Goal: Task Accomplishment & Management: Manage account settings

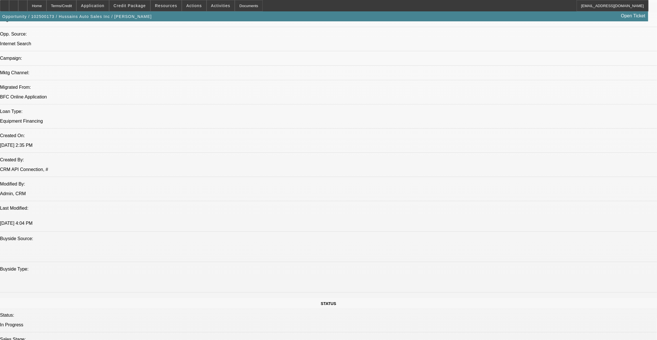
select select "0"
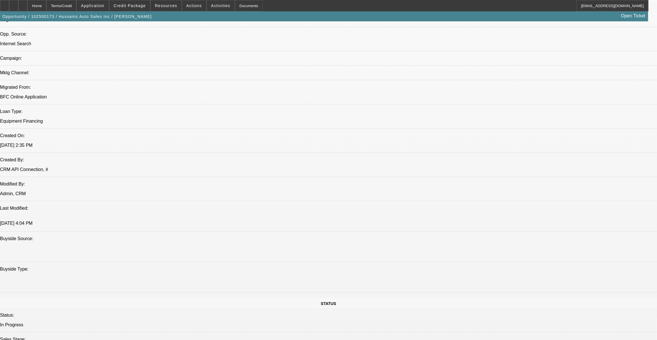
select select "0"
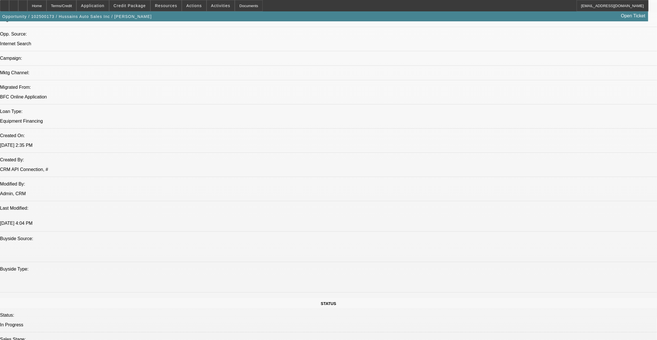
select select "2"
select select "0"
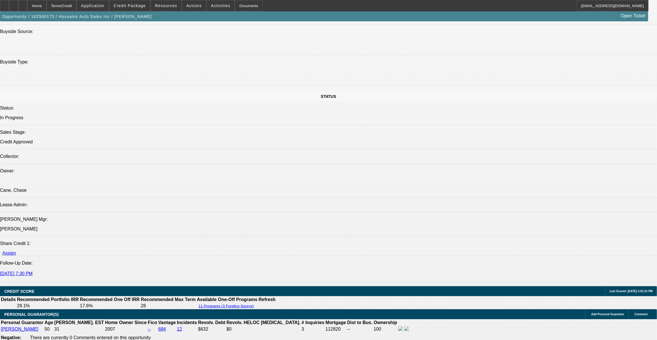
select select "1"
select select "6"
select select "1"
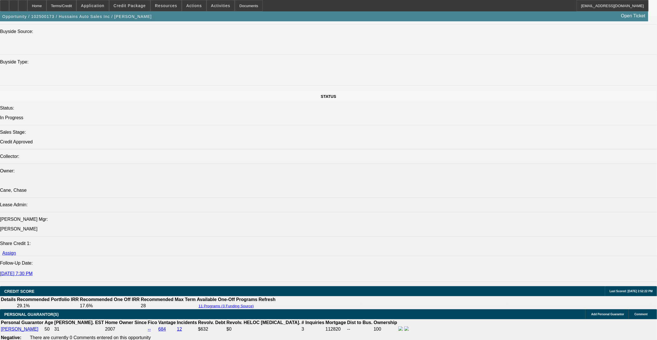
select select "6"
select select "1"
select select "6"
select select "1"
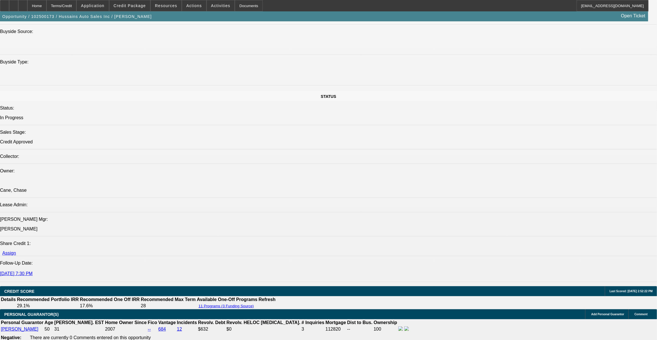
select select "2"
select select "6"
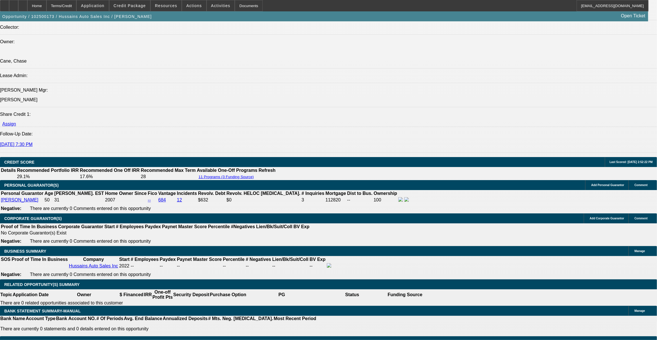
scroll to position [724, 0]
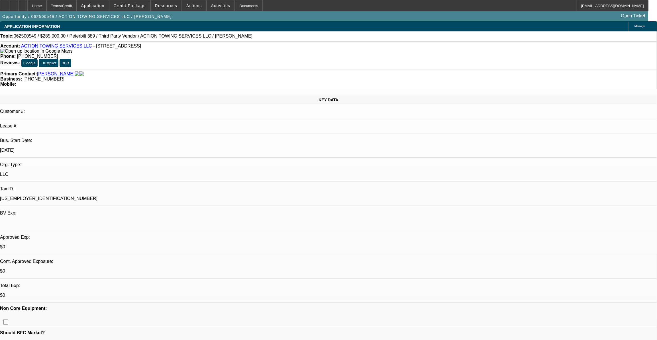
select select "0"
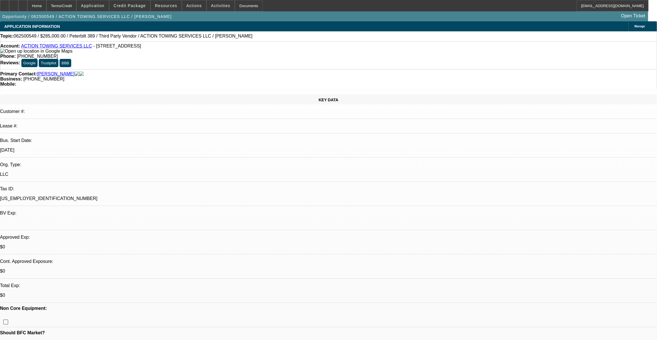
select select "0"
select select "0.1"
select select "0"
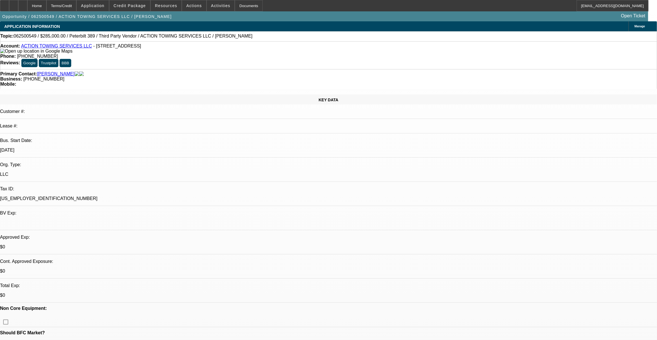
select select "0"
select select "0.1"
select select "1"
select select "3"
select select "6"
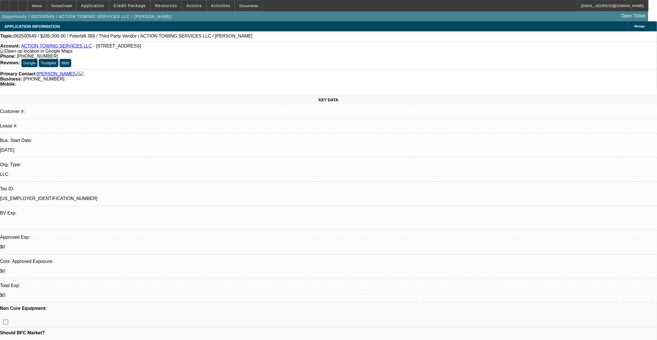
select select "1"
select select "3"
select select "6"
select select "1"
select select "3"
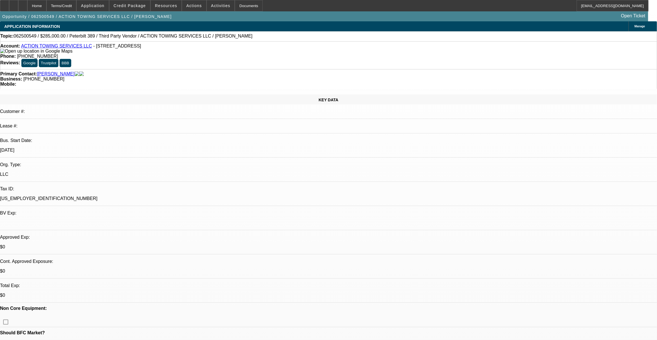
select select "4"
select select "1"
select select "3"
select select "4"
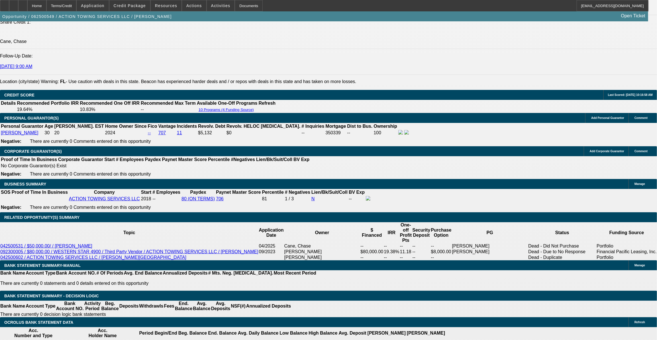
scroll to position [793, 0]
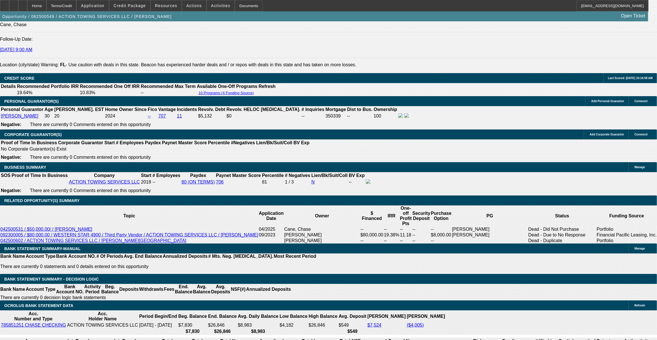
select select "0"
select select "3"
select select "0.1"
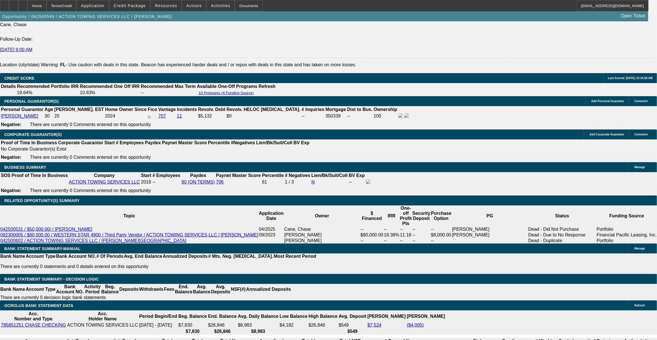
select select "4"
select select "0"
select select "0.1"
select select "4"
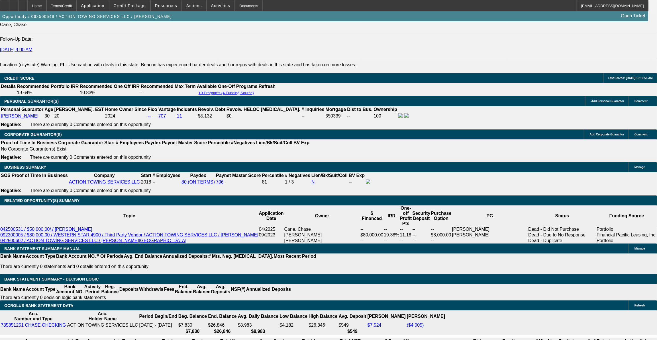
select select "0"
select select "2"
select select "0.1"
select select "4"
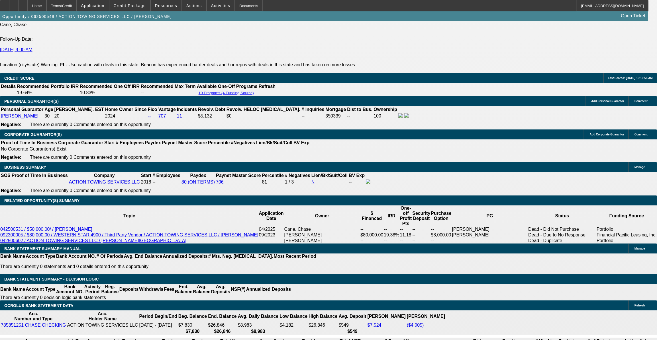
select select "0"
select select "2"
select select "0.1"
select select "4"
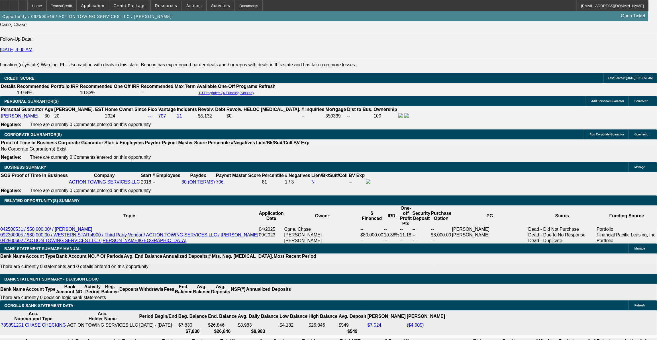
select select "0"
select select "2"
select select "0"
select select "6"
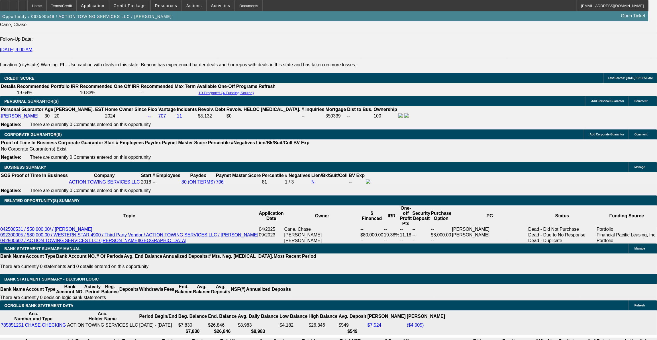
select select "0"
select select "6"
select select "0"
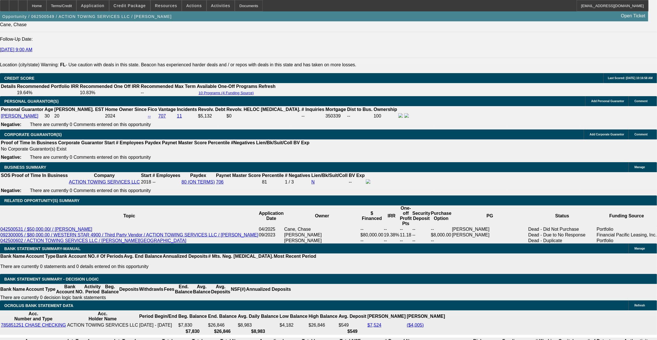
select select "0"
select select "2"
select select "0.15"
select select "16"
select select "0"
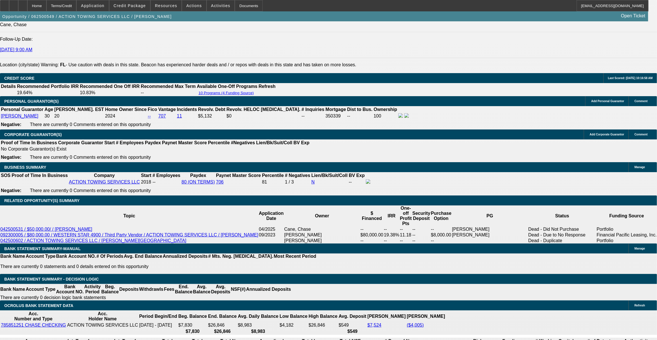
select select "0"
select select "2"
select select "0"
select select "6"
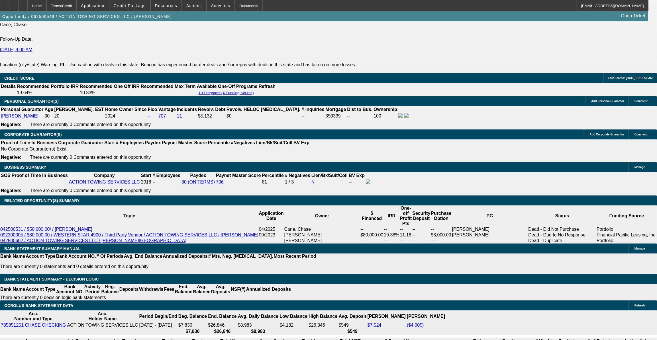
select select "0"
select select "6"
select select "0"
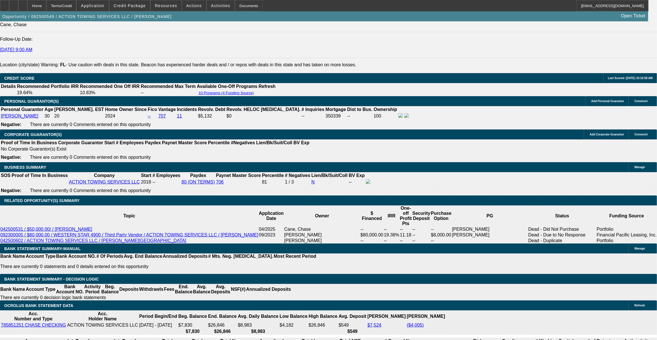
select select "0"
select select "2"
select select "0.15"
select select "16"
select select "0"
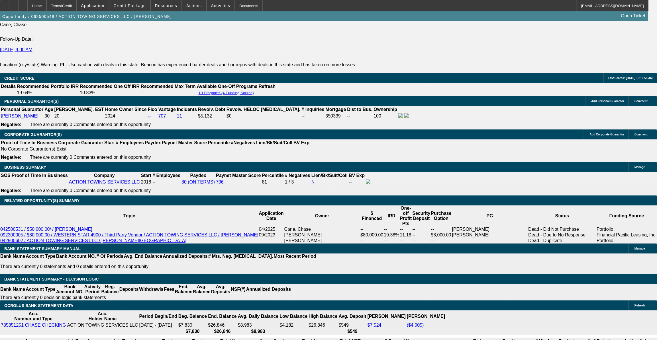
select select "0"
select select "6"
select select "0"
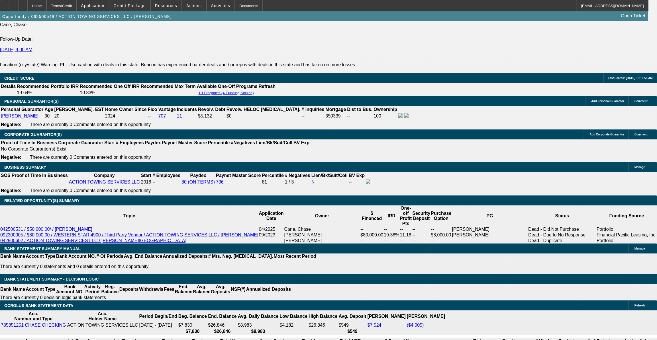
select select "0"
select select "6"
select select "0"
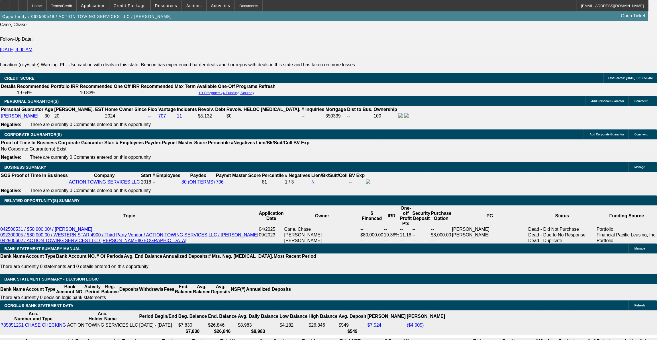
select select "3"
select select "0"
select select "6"
select select "0"
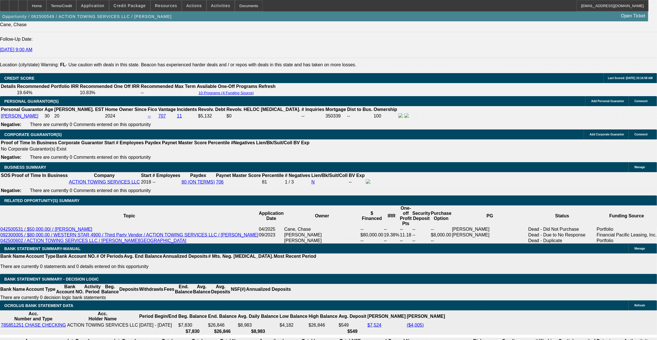
select select "3"
select select "0"
select select "6"
select select "0"
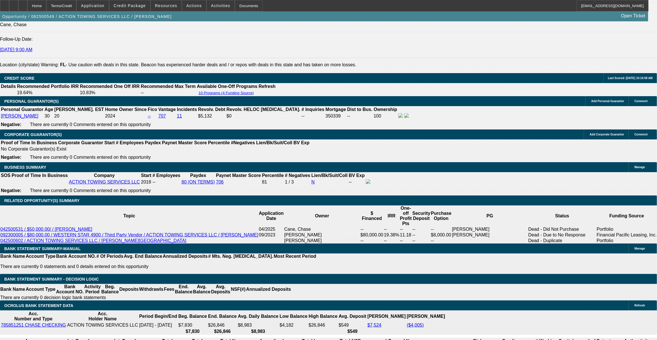
select select "3"
select select "0.1"
select select "4"
select select "0"
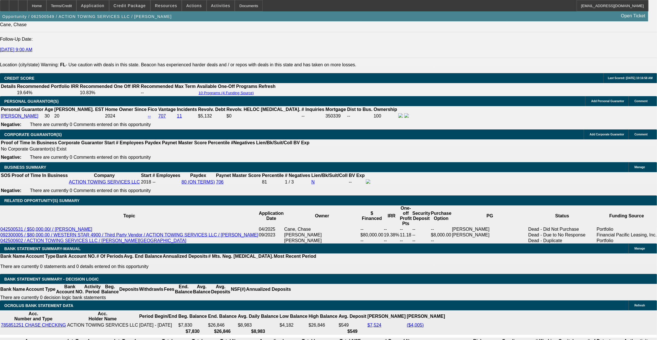
select select "3"
select select "0.1"
select select "4"
select select "0"
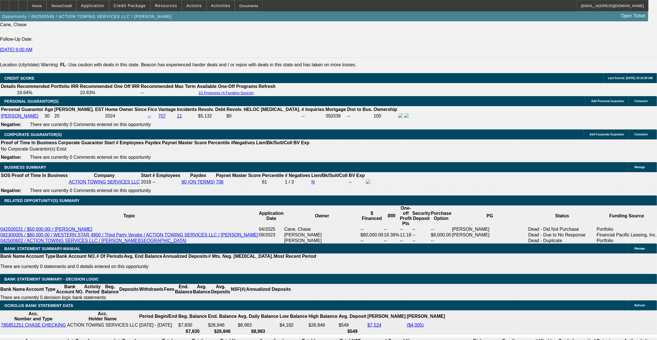
select select "0"
select select "3"
select select "0.1"
select select "4"
select select "0"
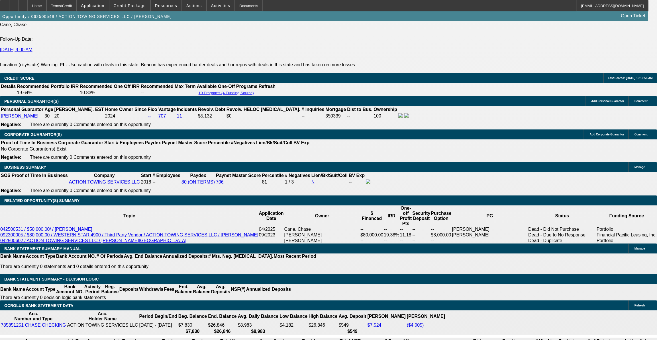
select select "0"
select select "0.1"
select select "4"
select select "0"
select select "2"
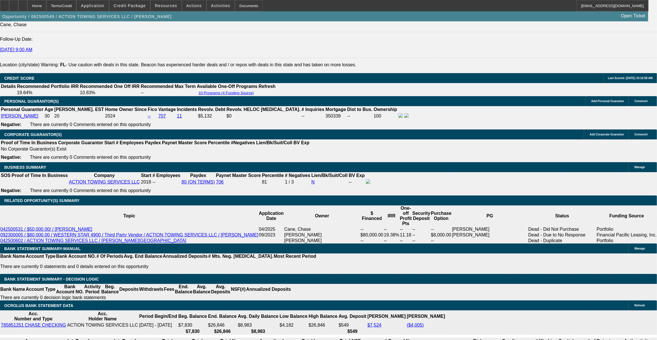
select select "2"
select select "0.1"
select select "4"
select select "0"
select select "2"
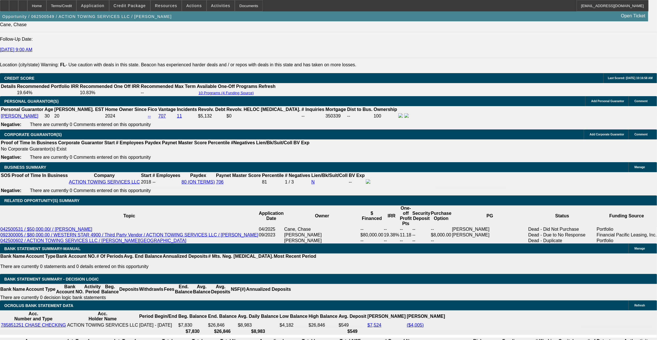
select select "0.1"
select select "4"
select select "0"
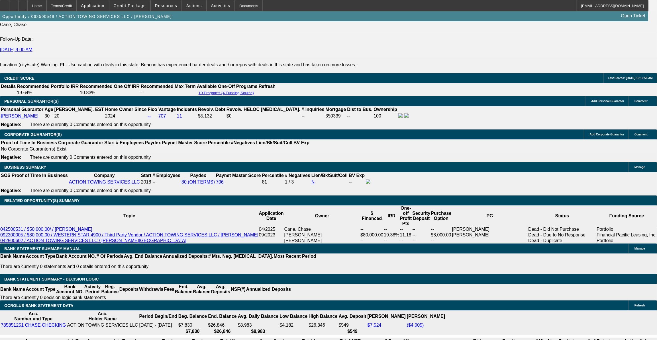
select select "2"
select select "0"
select select "6"
select select "0"
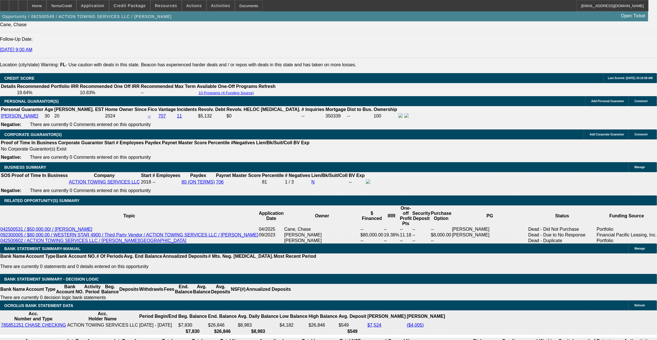
select select "0"
select select "6"
select select "0"
select select "2"
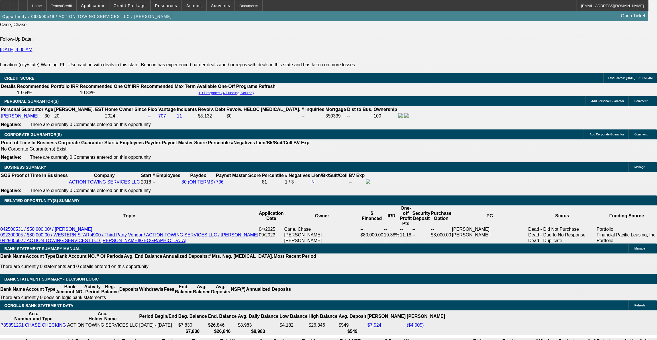
select select "0.15"
select select "16"
select select "0"
select select "2"
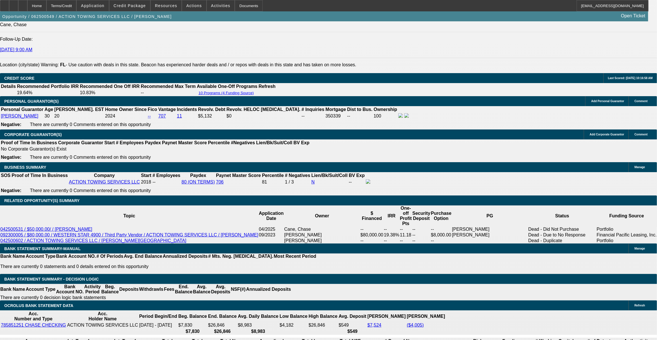
select select "0"
select select "6"
type input "buy"
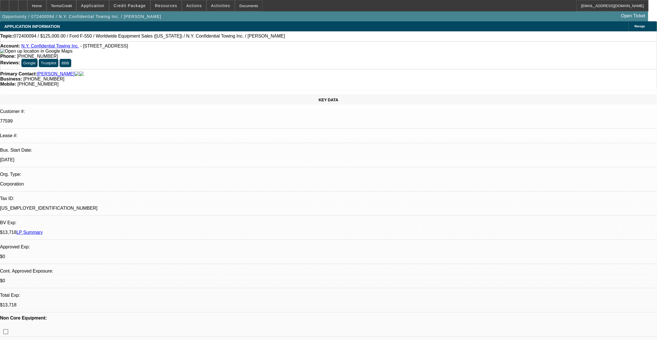
select select "0"
select select "2"
select select "0.1"
select select "4"
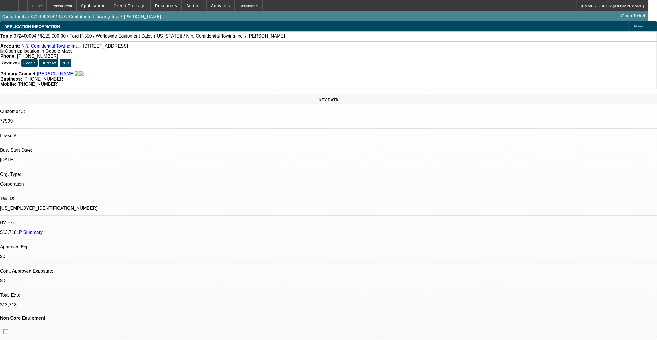
select select "0"
select select "0.1"
select select "4"
select select "0"
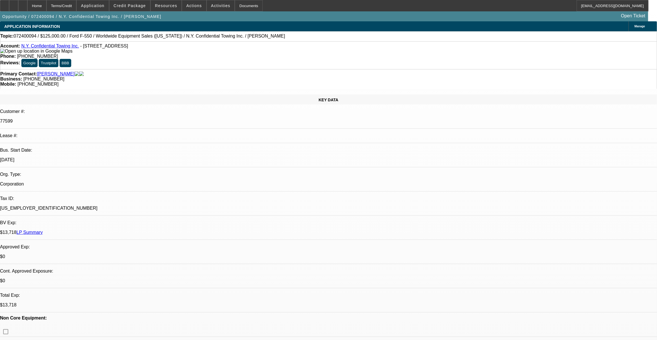
select select "0"
select select "2"
select select "0.1"
select select "4"
select select "0"
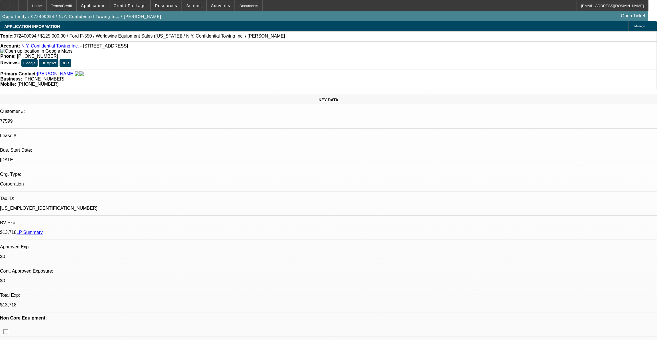
select select "0"
select select "2"
select select "0.1"
select select "4"
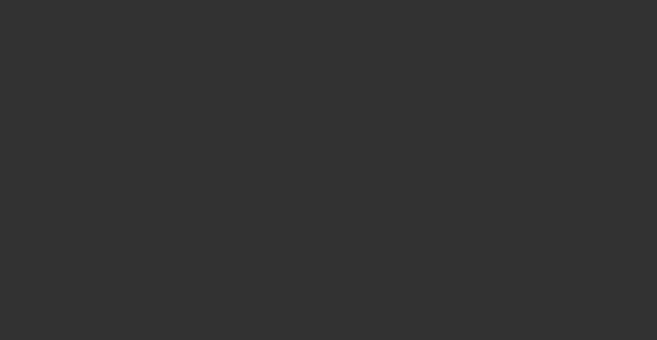
scroll to position [103, 0]
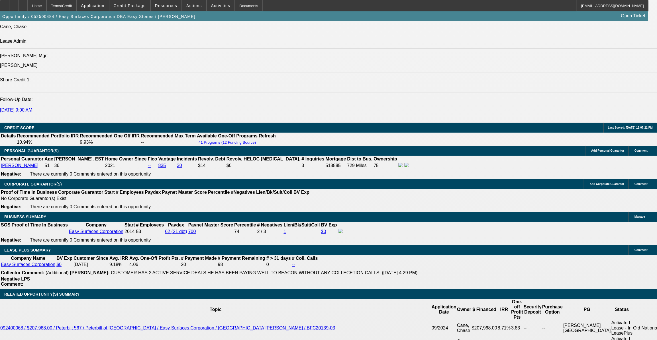
select select "0"
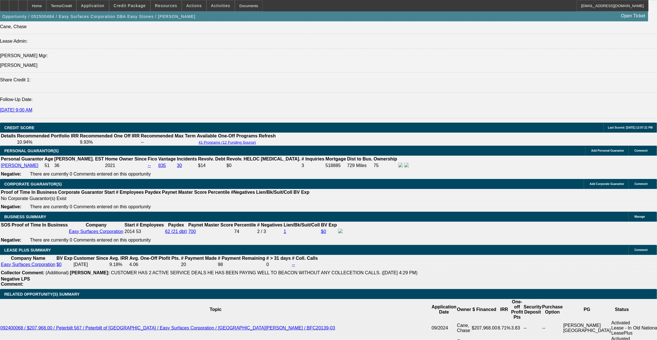
select select "0"
select select "0.1"
select select "0"
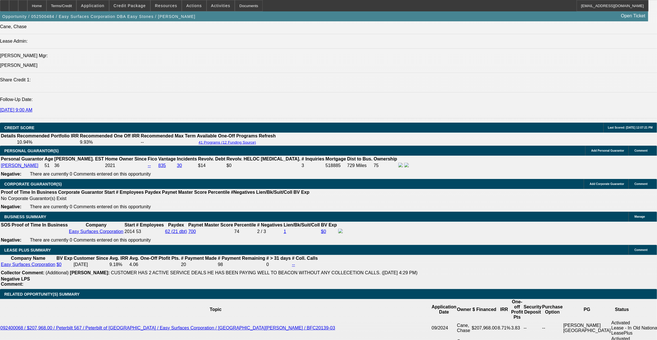
select select "0"
select select "1"
select select "6"
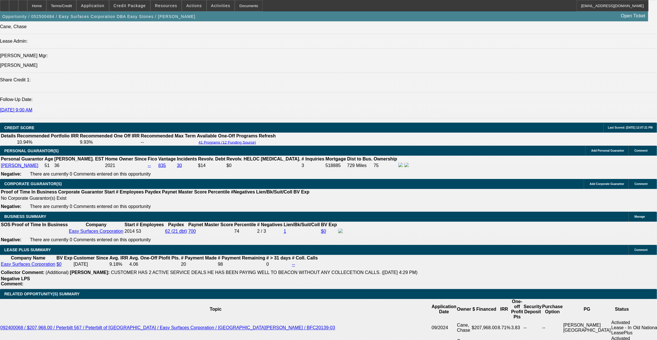
select select "1"
select select "6"
select select "1"
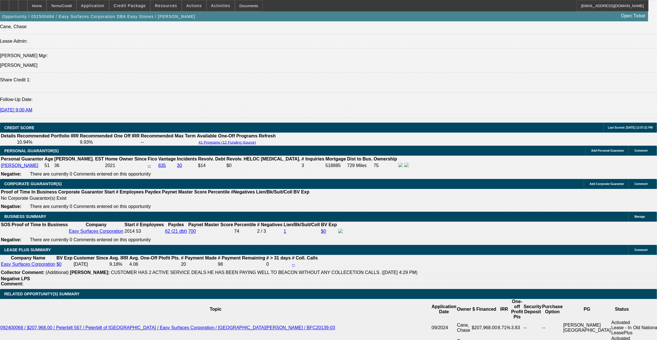
select select "6"
select select "1"
select select "6"
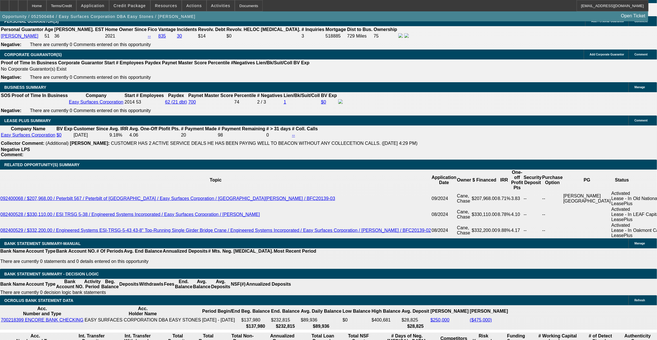
scroll to position [870, 0]
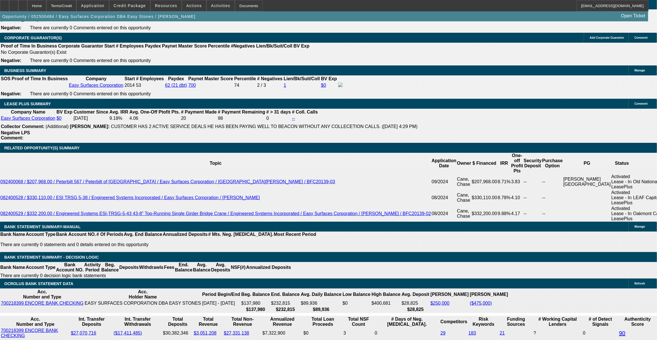
drag, startPoint x: 234, startPoint y: 30, endPoint x: 245, endPoint y: 73, distance: 43.6
select select "0"
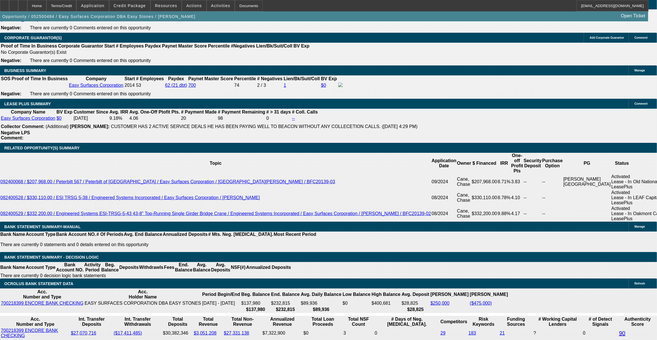
select select "6"
select select "0"
select select "6"
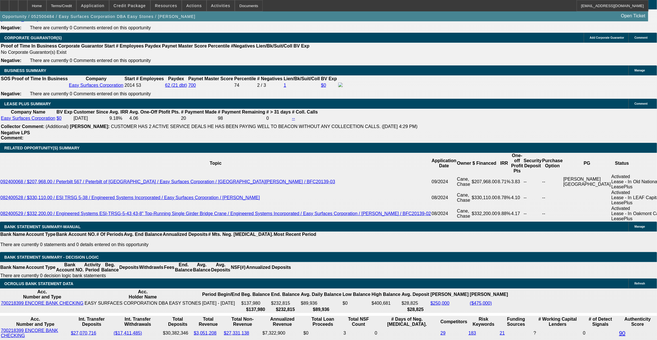
select select "0"
select select "6"
select select "0"
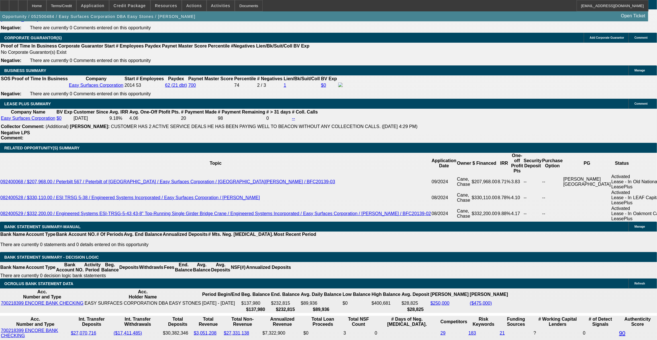
select select "0"
select select "6"
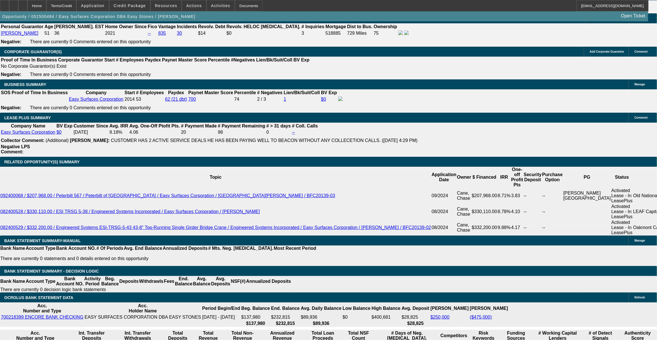
scroll to position [844, 0]
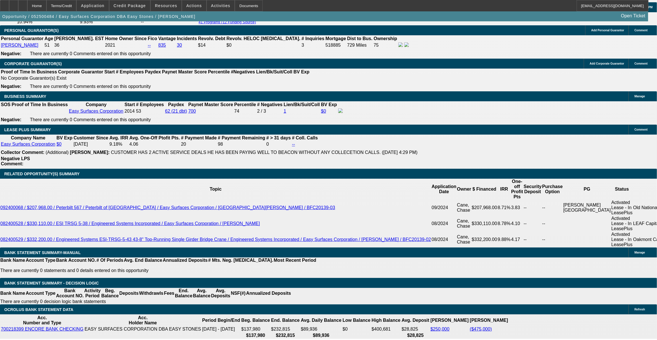
select select "0"
select select "6"
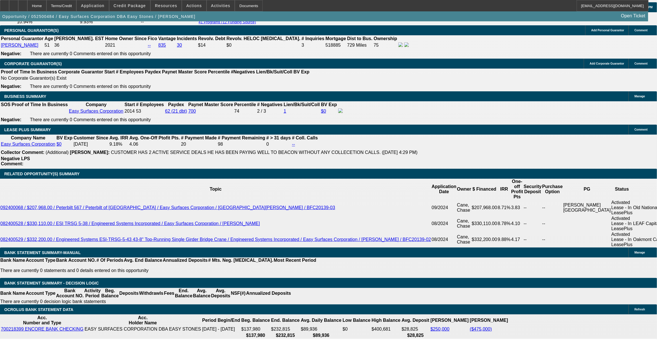
select select "0"
select select "6"
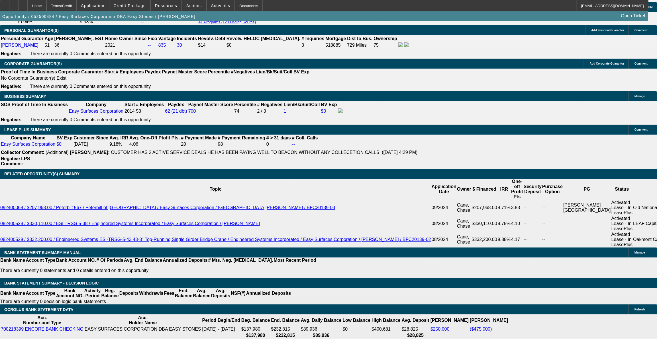
select select "0"
select select "6"
select select "0"
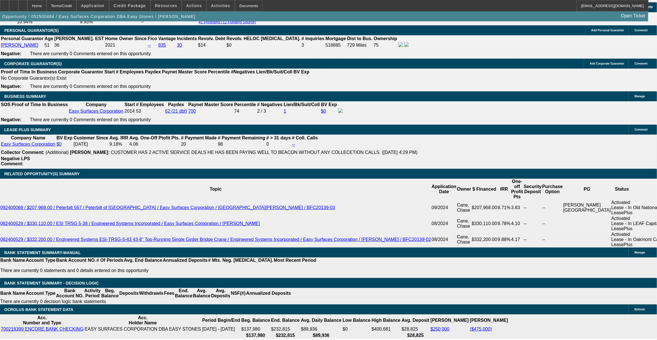
select select "0"
select select "6"
select select "0"
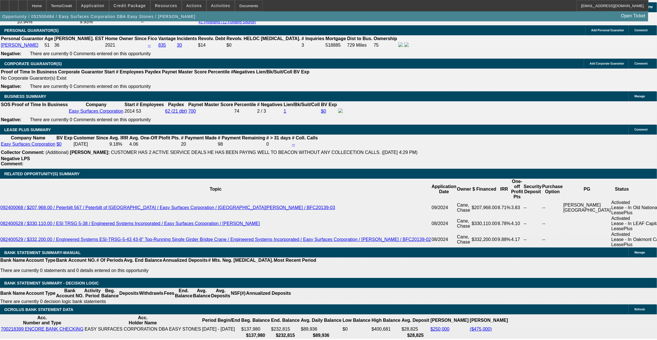
select select "0"
select select "6"
select select "0"
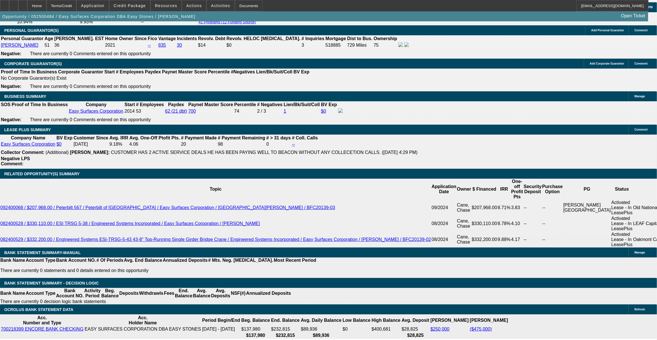
select select "0"
select select "6"
select select "0"
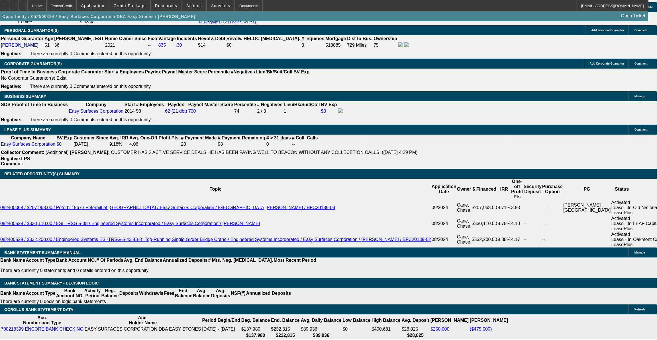
select select "6"
select select "0.1"
select select "0"
select select "6"
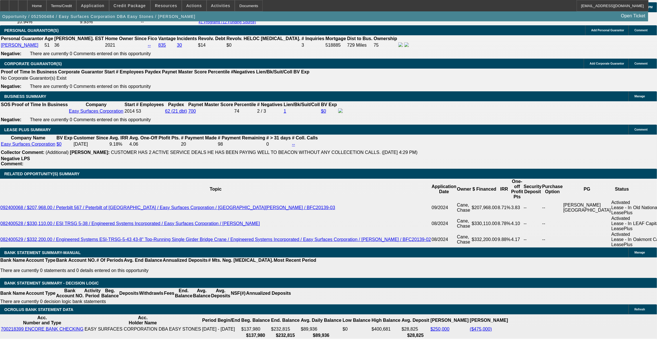
select select "0"
select select "6"
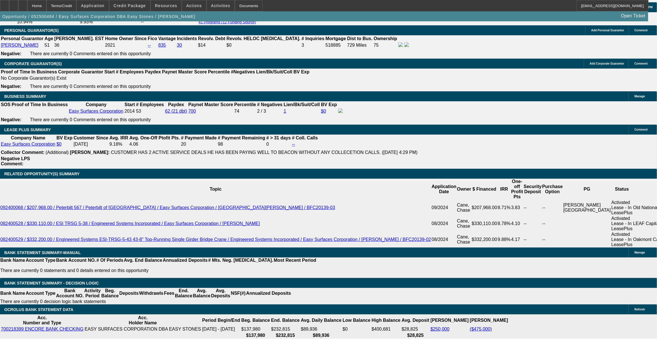
select select "0"
select select "6"
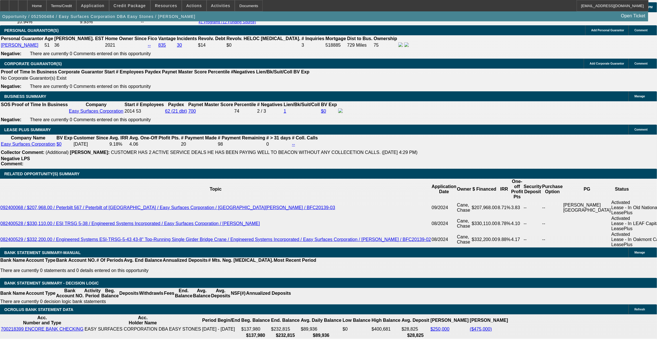
type input "rate"
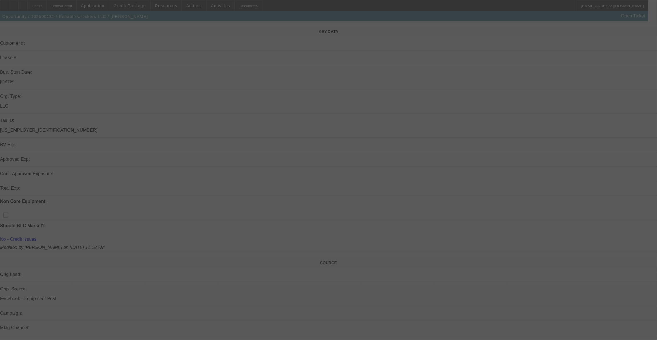
scroll to position [103, 0]
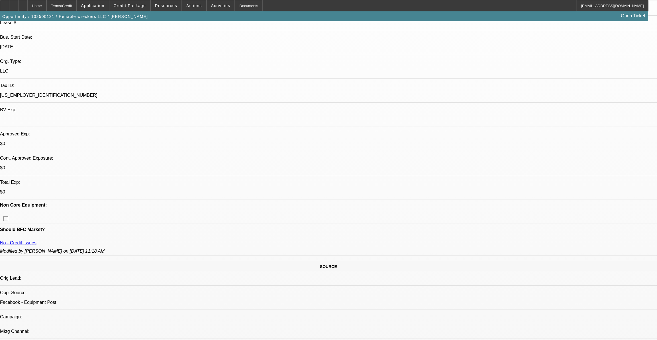
select select "0"
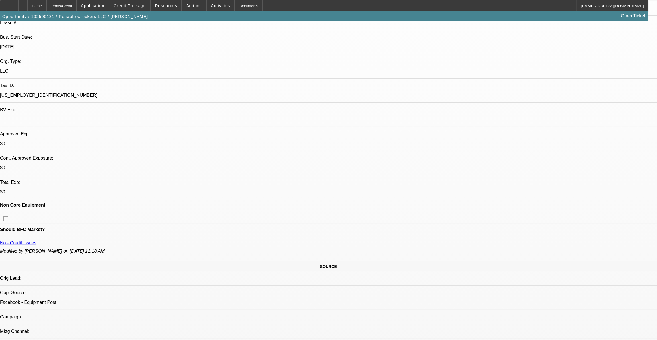
select select "0"
select select "1"
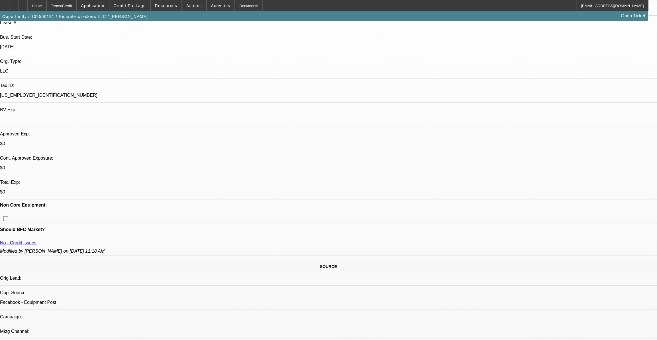
select select "2"
select select "21"
select select "1"
select select "2"
select select "21"
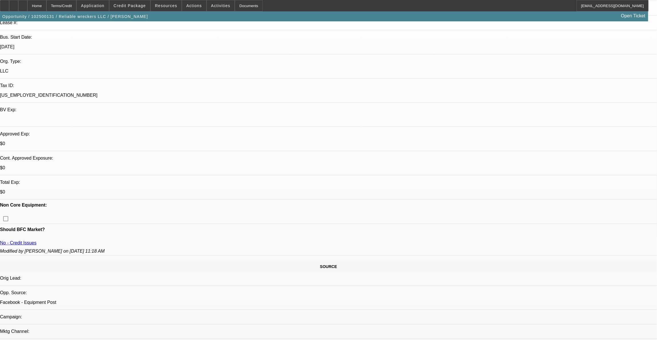
select select "1"
select select "2"
select select "21"
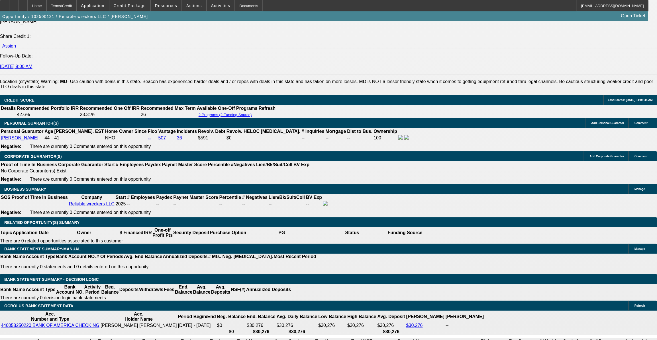
scroll to position [777, 0]
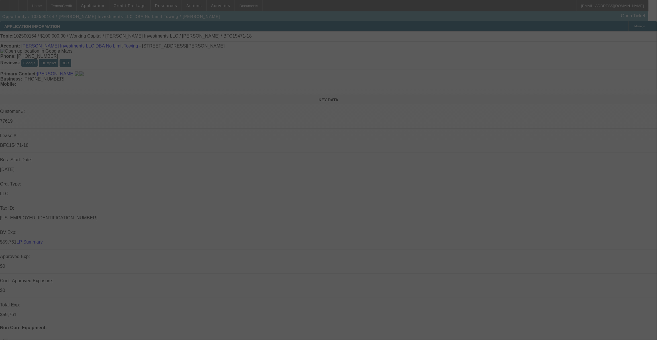
scroll to position [181, 0]
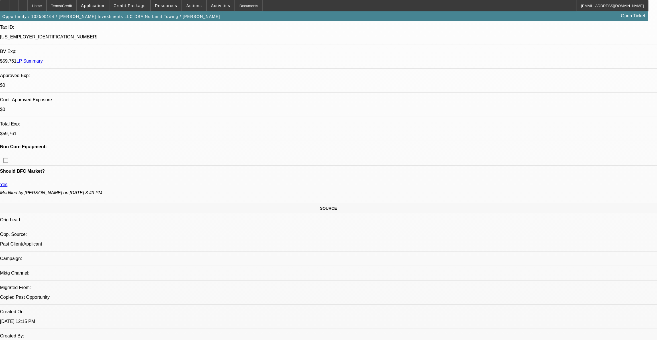
select select "0"
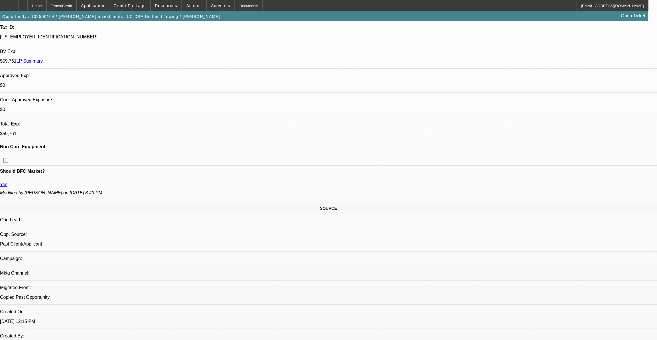
select select "0"
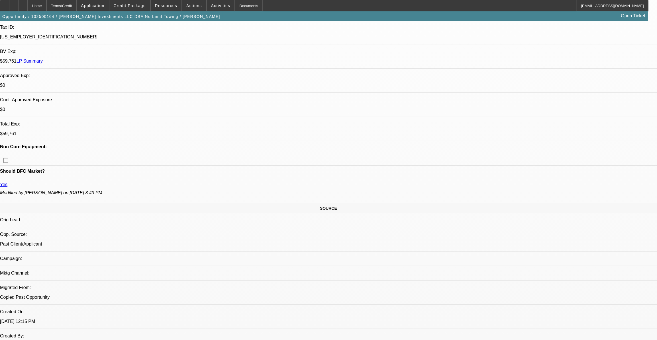
select select "0"
select select "1"
select select "2"
select select "6"
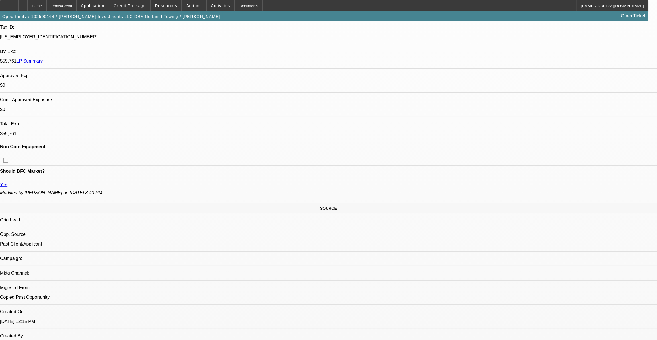
select select "1"
select select "2"
select select "6"
select select "1"
select select "2"
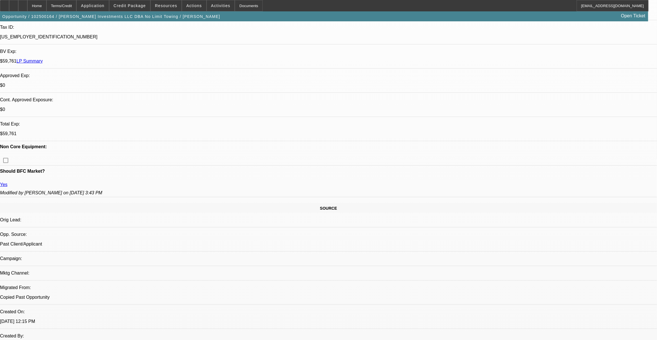
select select "6"
select select "1"
select select "2"
select select "6"
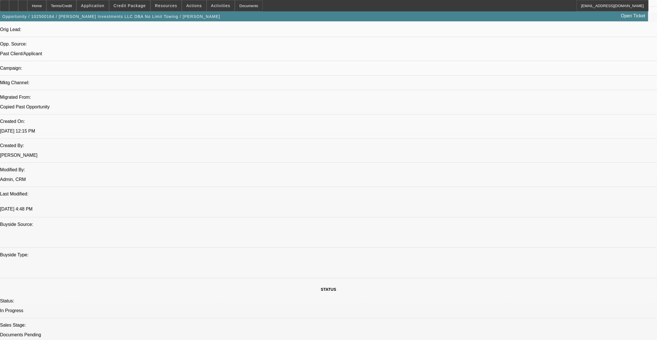
scroll to position [362, 0]
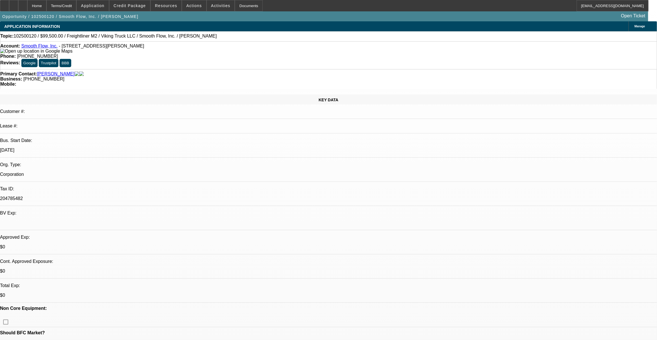
select select "0"
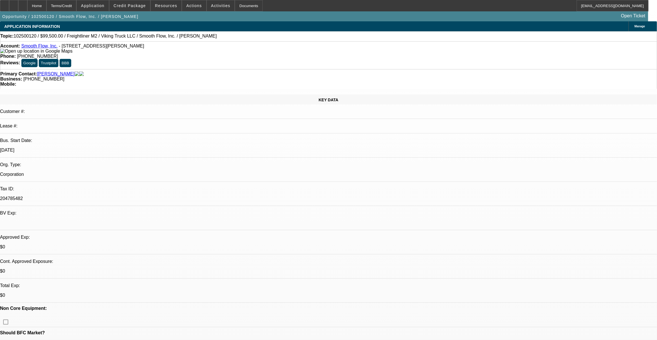
select select "0"
select select "1"
select select "6"
select select "1"
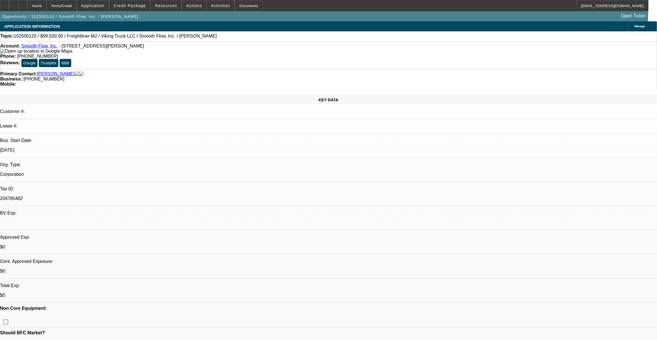
select select "1"
select select "6"
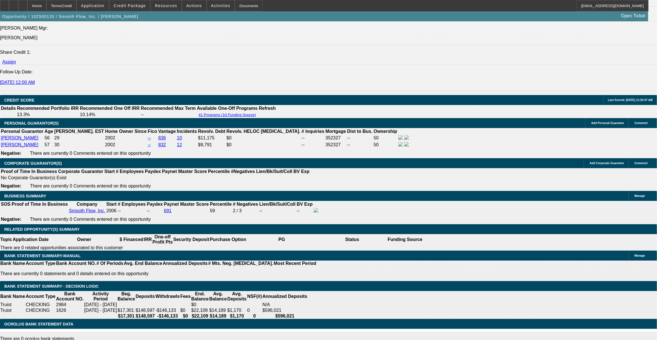
scroll to position [725, 0]
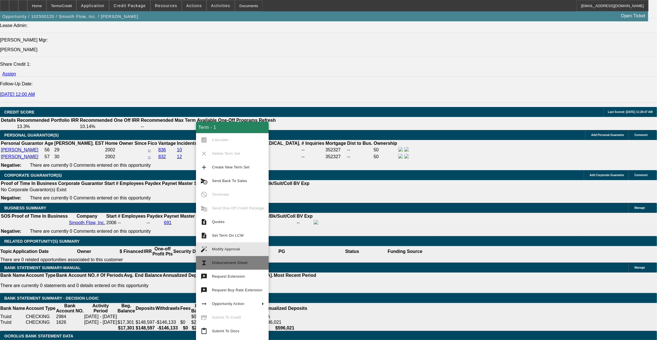
click at [238, 256] on div "Term - 1 calculate Calculate clear Delete Term Set add Create New Term Set canc…" at bounding box center [232, 231] width 73 height 219
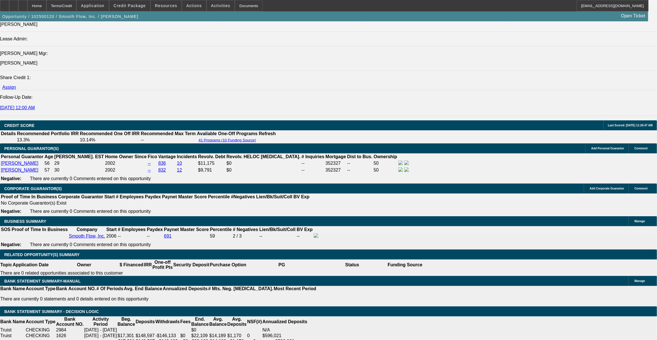
scroll to position [699, 0]
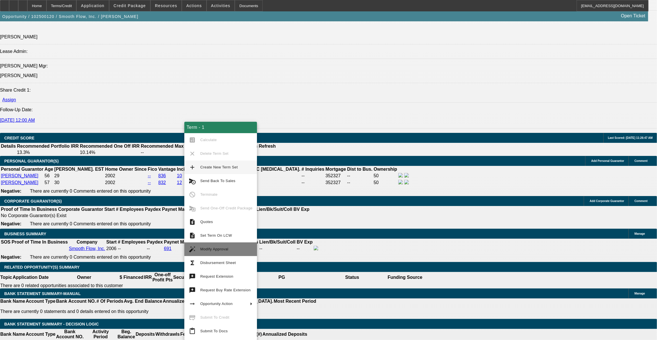
click at [220, 244] on button "auto_fix_high Modify Approval" at bounding box center [220, 250] width 73 height 14
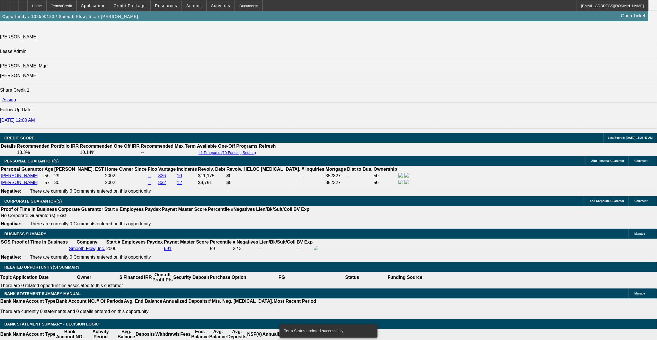
select select "0"
select select "6"
select select "0"
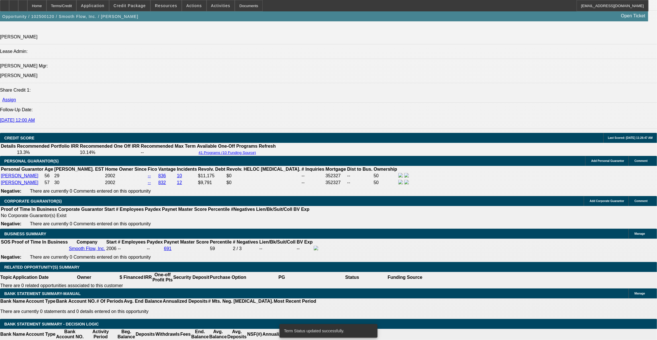
select select "0"
select select "6"
select select "0"
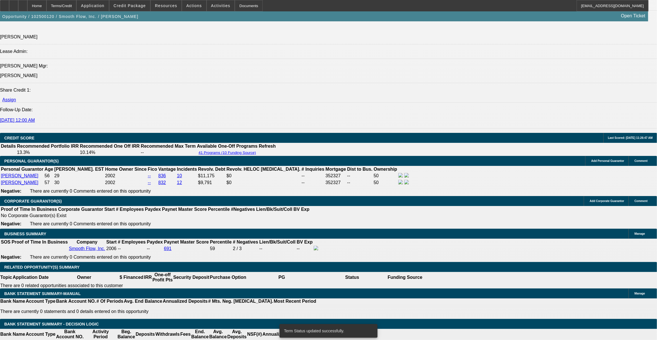
select select "0"
select select "6"
drag, startPoint x: 126, startPoint y: 225, endPoint x: 145, endPoint y: 223, distance: 19.8
type input "UNKNOWN"
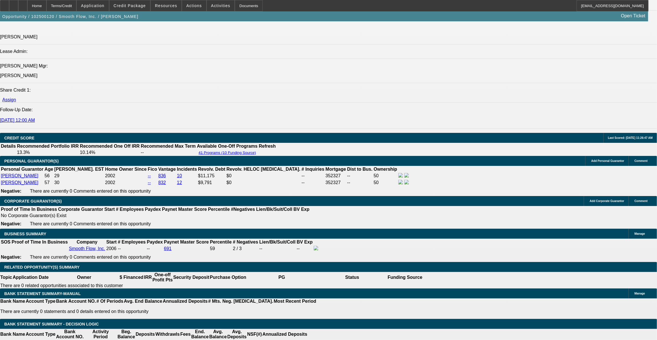
type input "3"
type input "$33,603.76"
type input "36"
type input "$3,112.92"
type input "36"
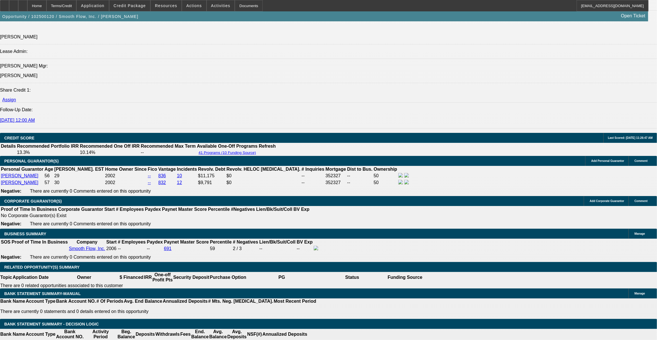
type input "4"
type input "$2,937.64"
type input "4.5"
type input "$2,959.82"
type input "4.5"
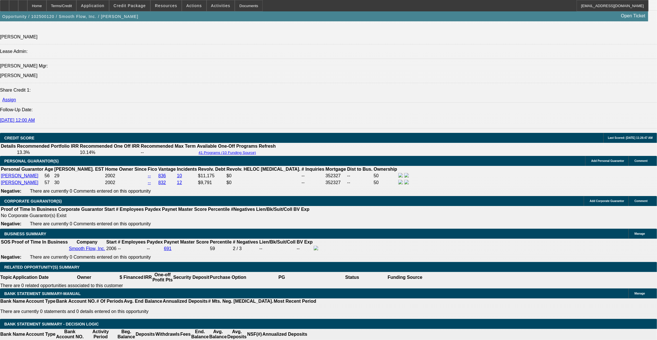
select select "2"
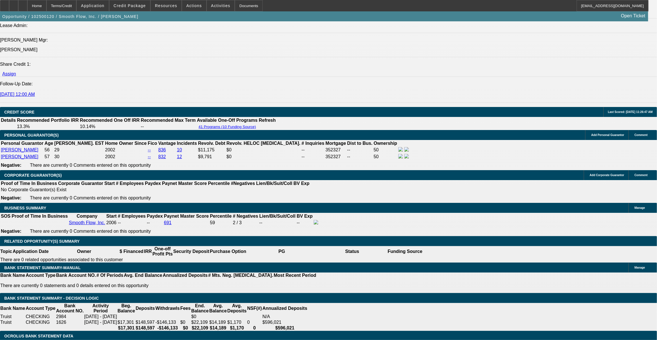
drag, startPoint x: 108, startPoint y: 208, endPoint x: 150, endPoint y: 208, distance: 42.7
type input "$9,950.00"
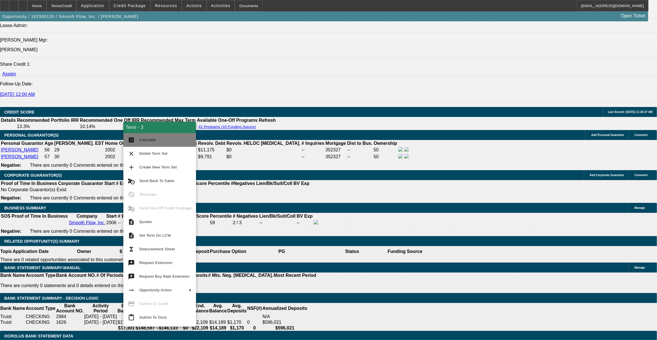
click at [147, 140] on span "Calculate" at bounding box center [147, 140] width 17 height 4
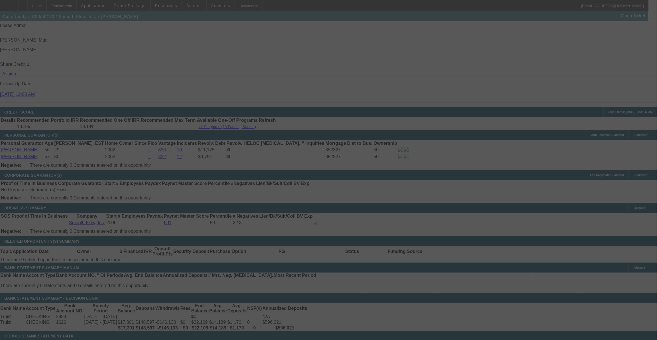
select select "0"
select select "2"
select select "0"
select select "6"
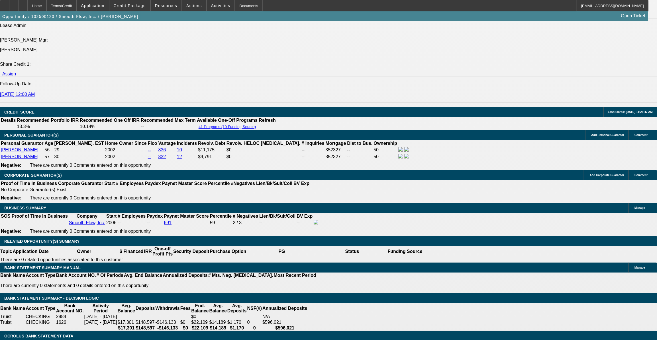
drag, startPoint x: 140, startPoint y: 201, endPoint x: 164, endPoint y: 200, distance: 24.5
type input "4"
type input "UNKNOWN"
type input "$2,937.64"
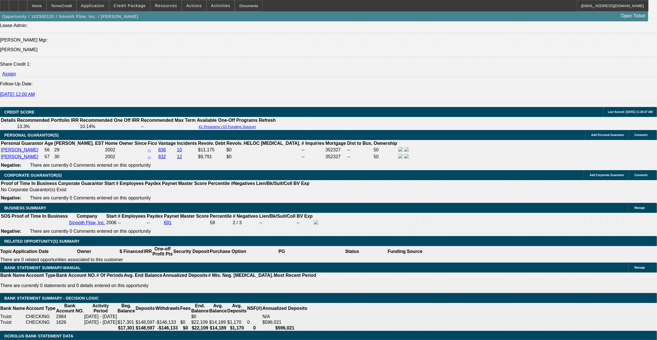
type input "4.99"
type input "$2,981.66"
type input "4.99999"
type input "$2,982.10"
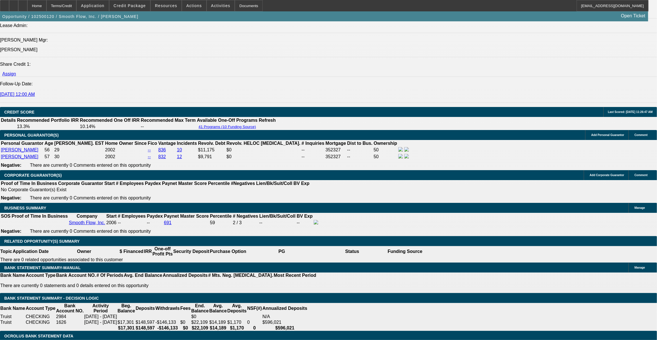
type input "4.9999999"
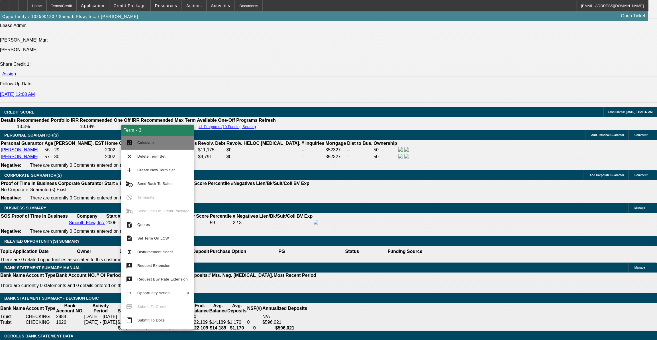
click at [145, 139] on button "calculate Calculate" at bounding box center [157, 143] width 73 height 14
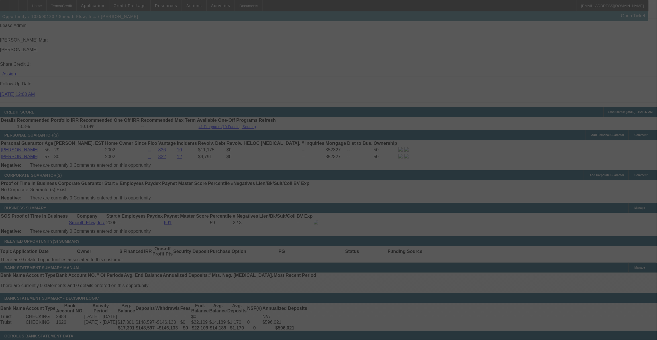
select select "0"
select select "2"
select select "0"
select select "6"
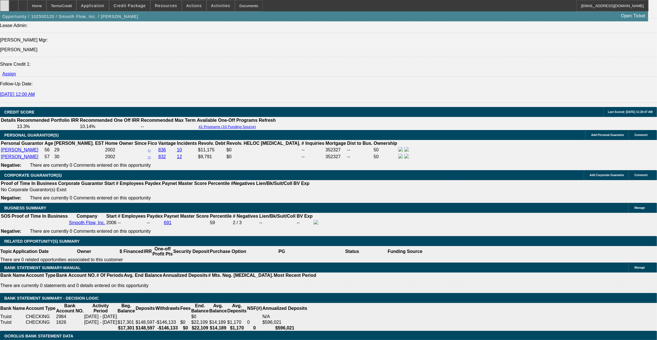
click at [9, 5] on div at bounding box center [4, 5] width 9 height 11
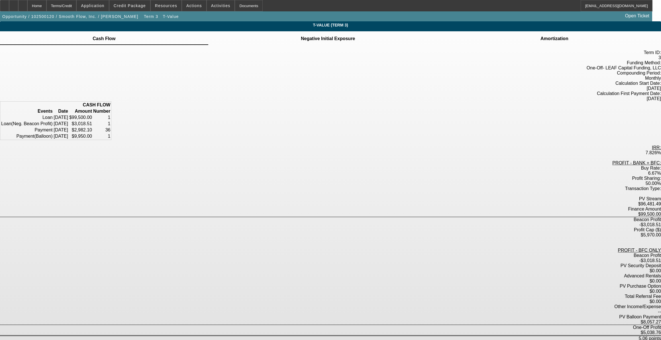
click at [338, 36] on td at bounding box center [327, 35] width 55 height 1
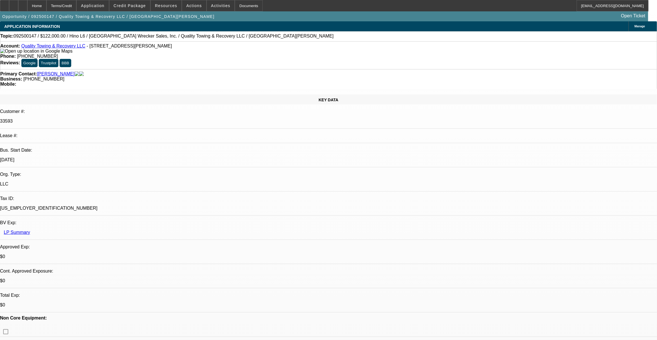
select select "0"
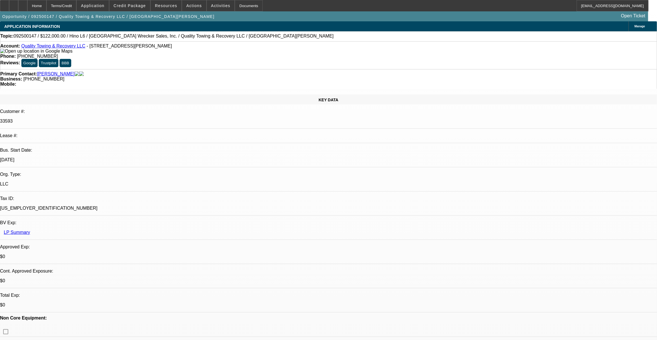
select select "0"
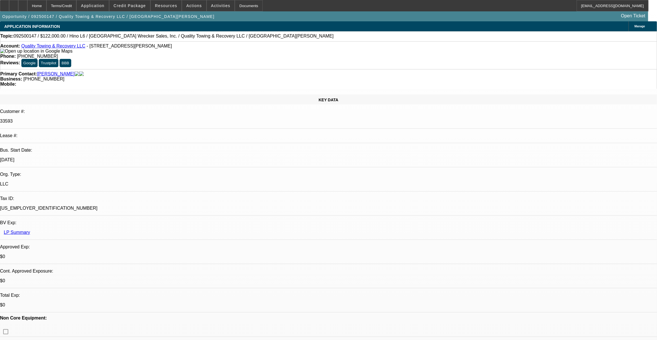
select select "0"
select select "1"
select select "6"
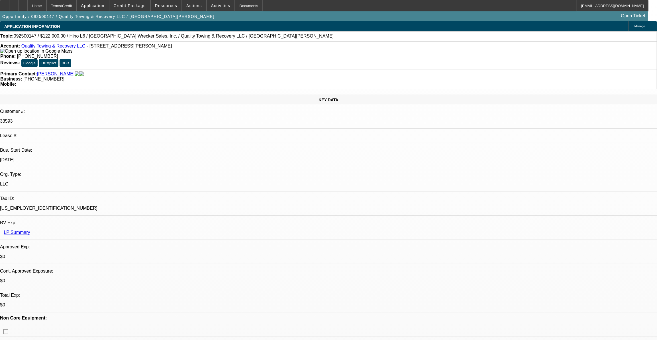
select select "1"
select select "6"
select select "1"
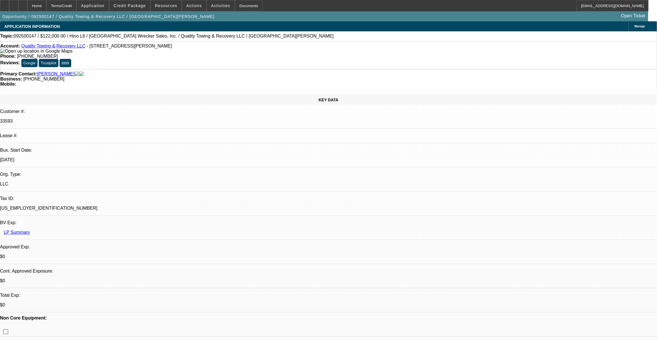
select select "6"
select select "1"
select select "6"
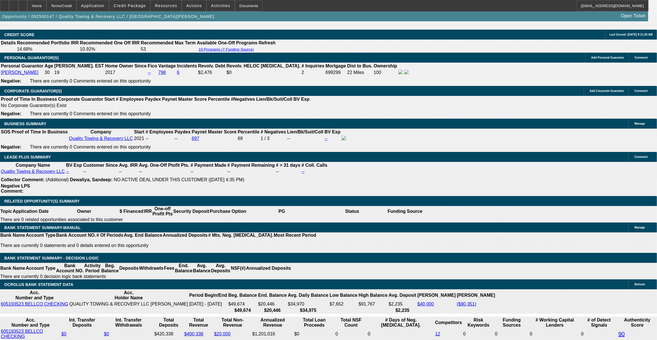
scroll to position [828, 0]
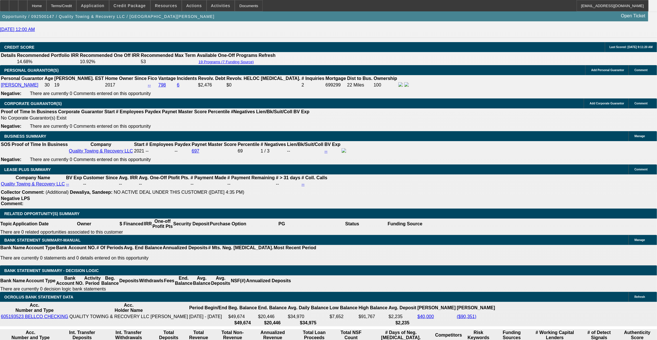
drag, startPoint x: 511, startPoint y: 120, endPoint x: 514, endPoint y: 121, distance: 3.7
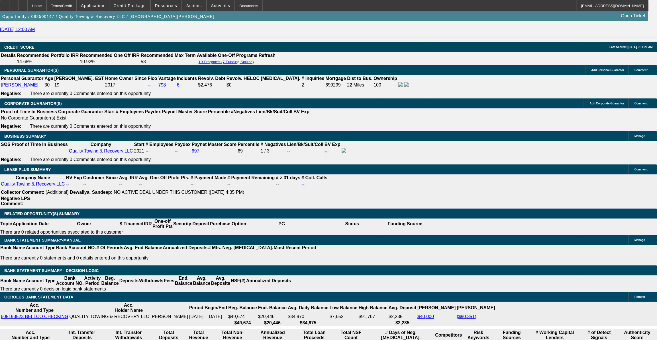
scroll to position [26, 0]
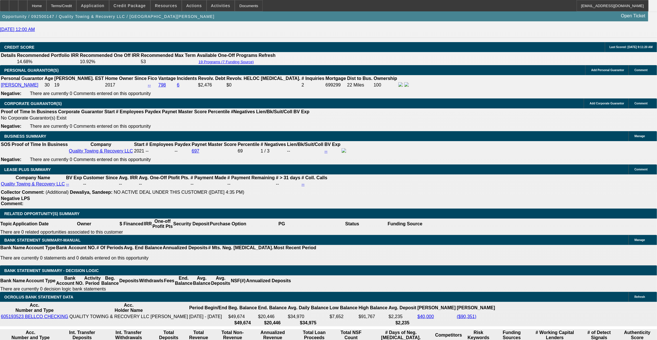
drag, startPoint x: 516, startPoint y: 130, endPoint x: 520, endPoint y: 120, distance: 9.8
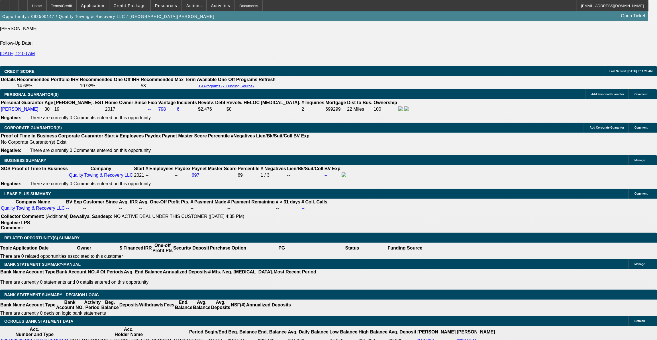
scroll to position [803, 0]
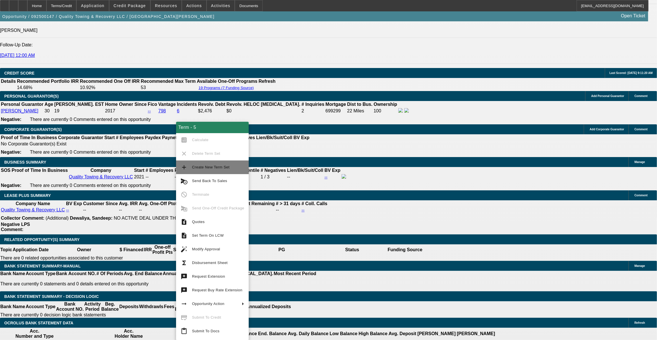
click at [210, 169] on span "Create New Term Set" at bounding box center [211, 167] width 38 height 4
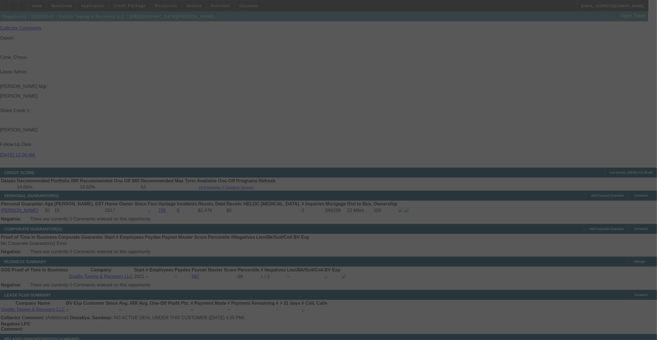
select select "0"
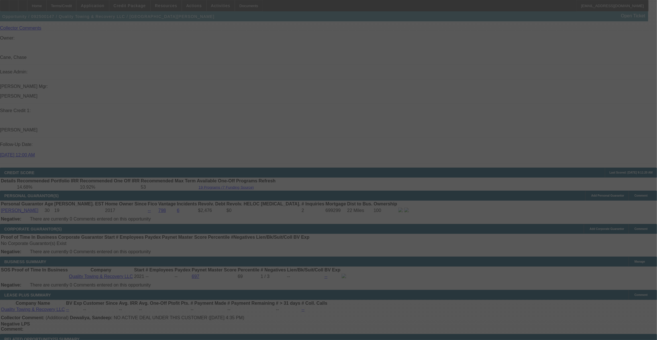
select select "0"
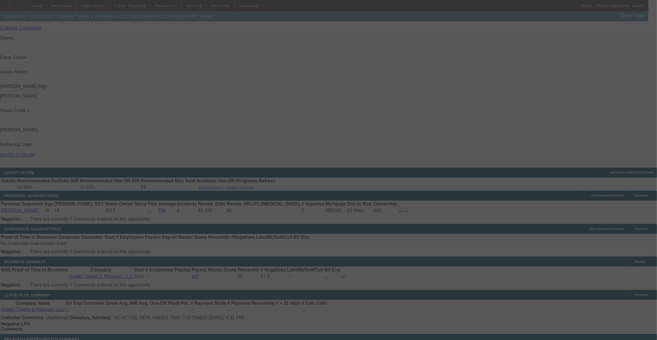
select select "0"
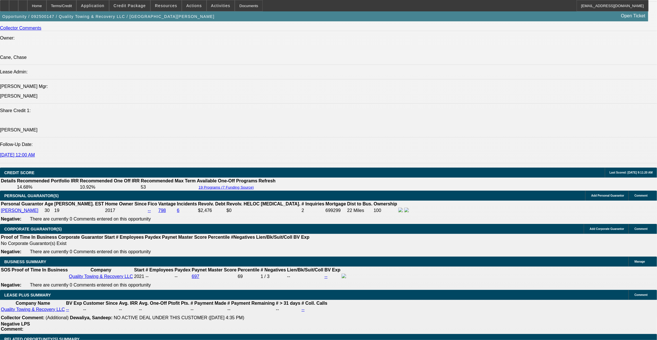
select select "1"
select select "6"
select select "1"
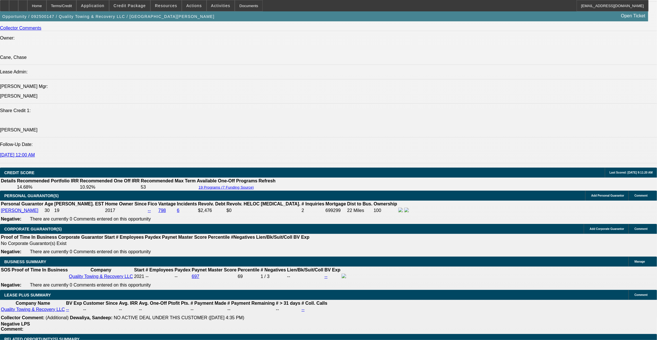
select select "6"
select select "1"
select select "6"
select select "1"
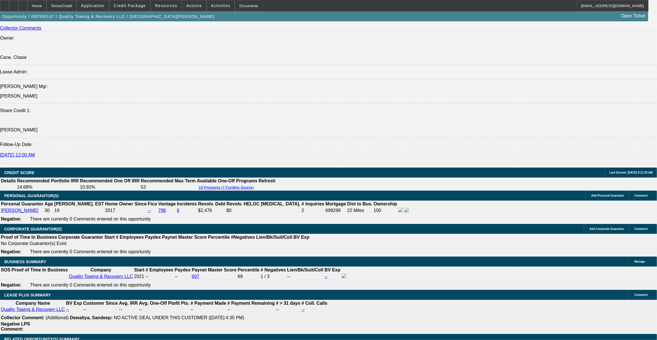
select select "1"
select select "6"
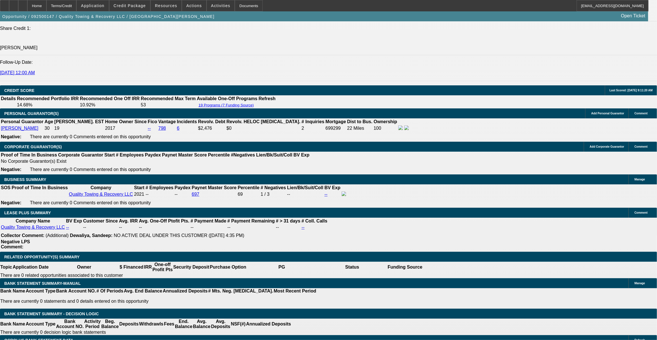
drag, startPoint x: 125, startPoint y: 220, endPoint x: 140, endPoint y: 221, distance: 14.8
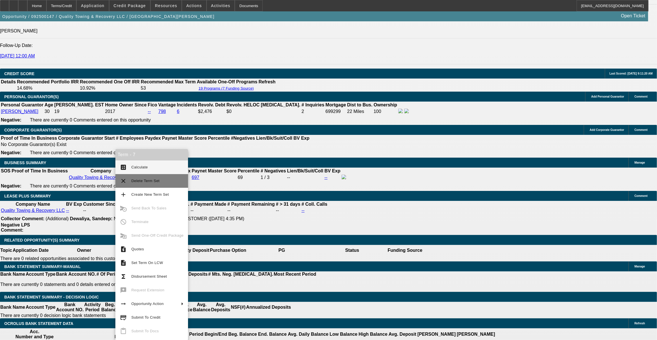
click at [145, 183] on span "Delete Term Set" at bounding box center [157, 181] width 52 height 7
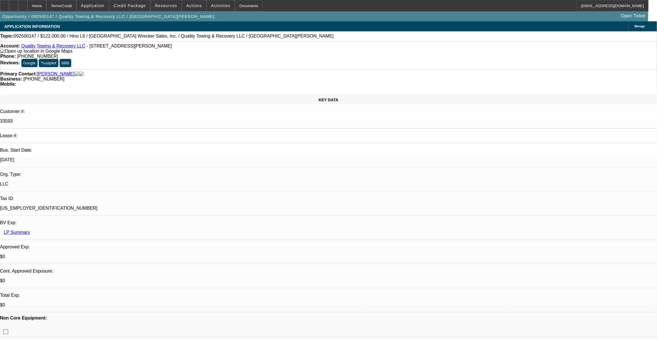
select select "0"
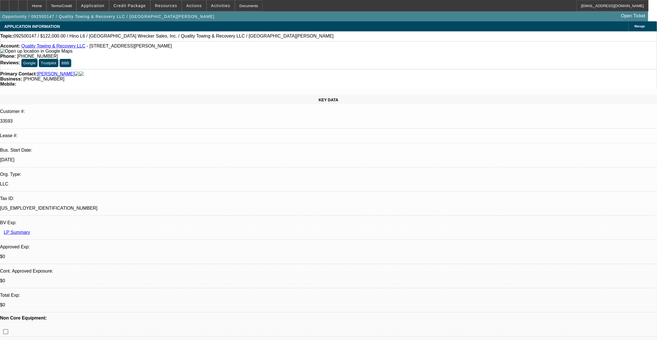
select select "0"
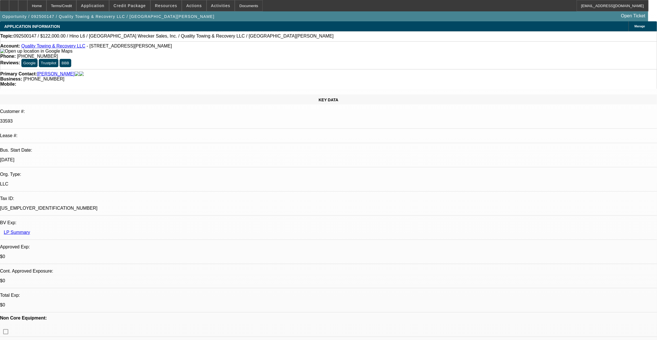
select select "0"
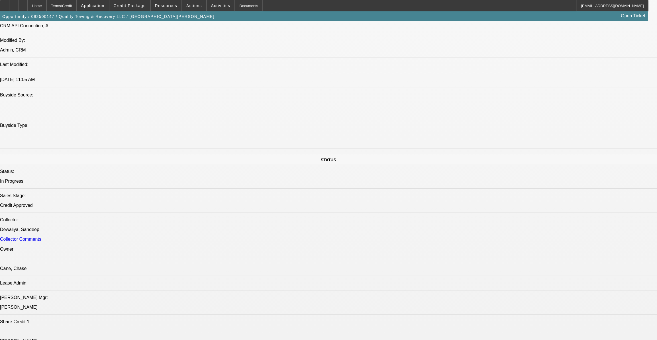
select select "1"
select select "6"
select select "1"
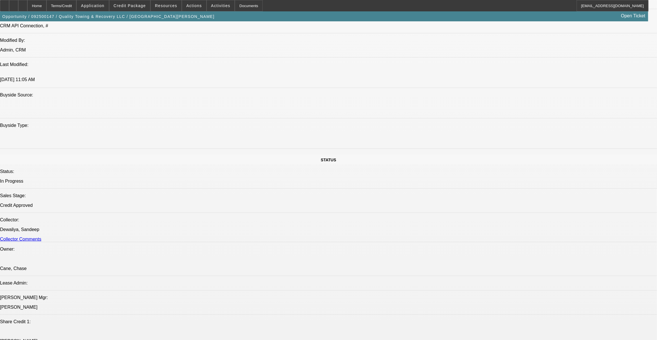
select select "6"
select select "1"
select select "6"
select select "1"
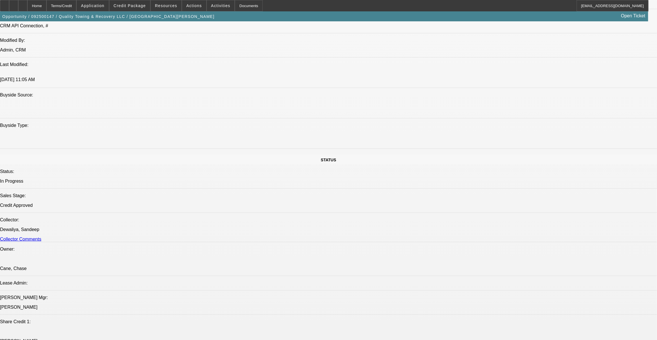
select select "1"
select select "6"
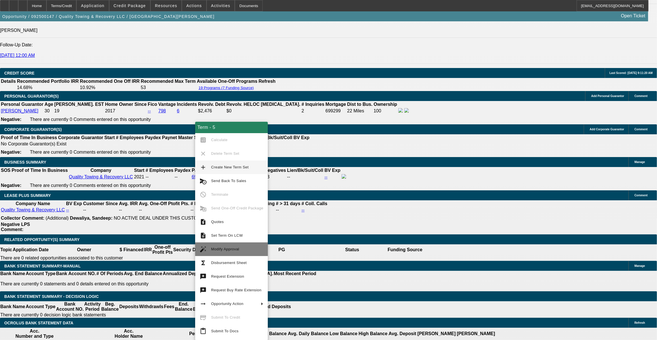
scroll to position [819, 0]
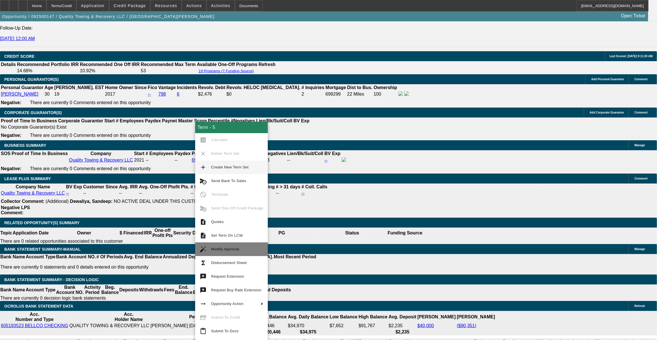
click at [242, 250] on span "Modify Approval" at bounding box center [237, 249] width 52 height 7
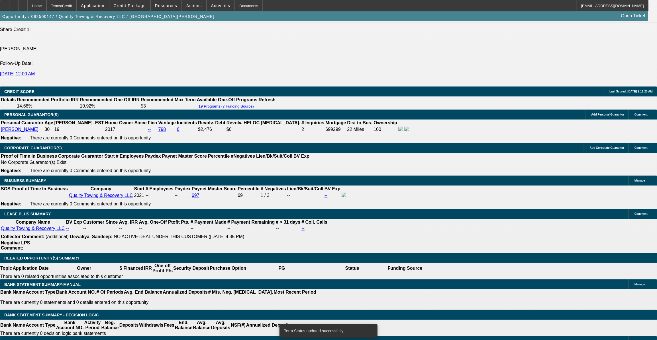
scroll to position [793, 0]
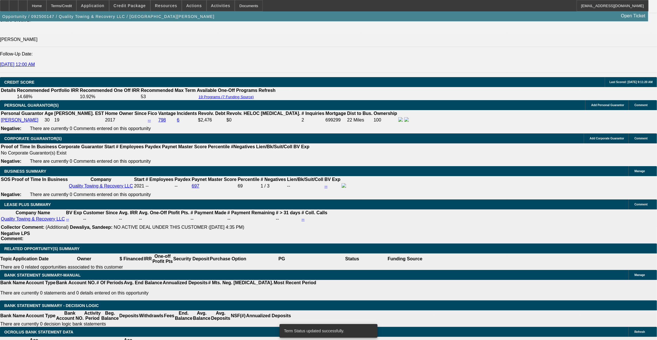
select select "0"
select select "6"
select select "0"
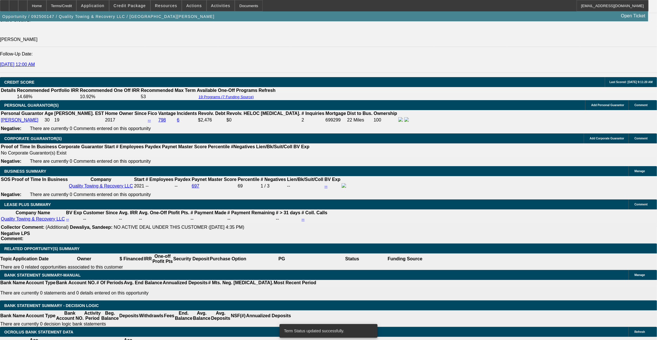
select select "0"
select select "6"
select select "0"
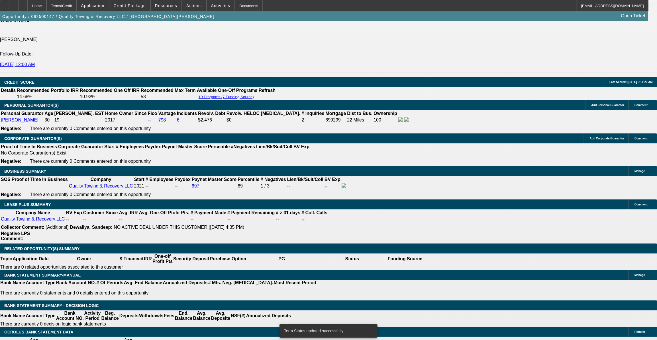
select select "0"
select select "6"
select select "0"
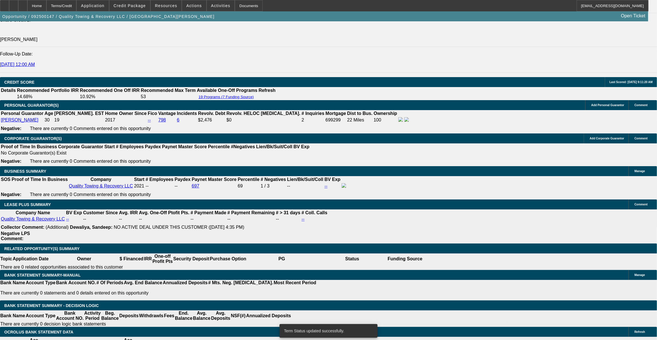
select select "6"
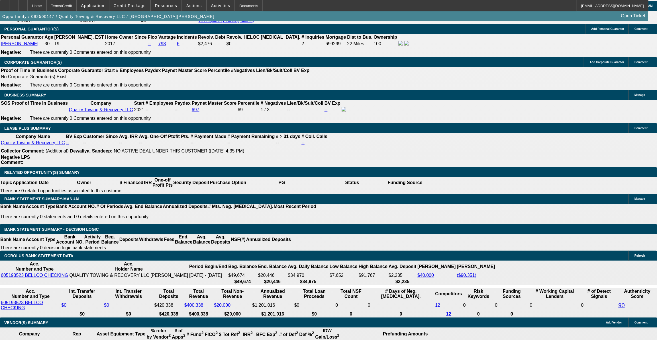
scroll to position [845, 0]
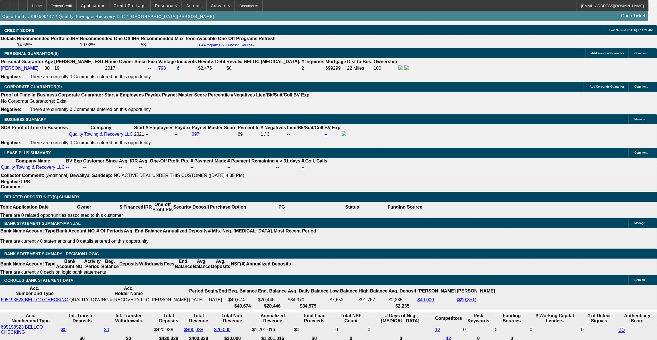
drag, startPoint x: 127, startPoint y: 178, endPoint x: 160, endPoint y: 176, distance: 33.1
type input "UNKNOWN"
type input "3"
type input "$44,295.72"
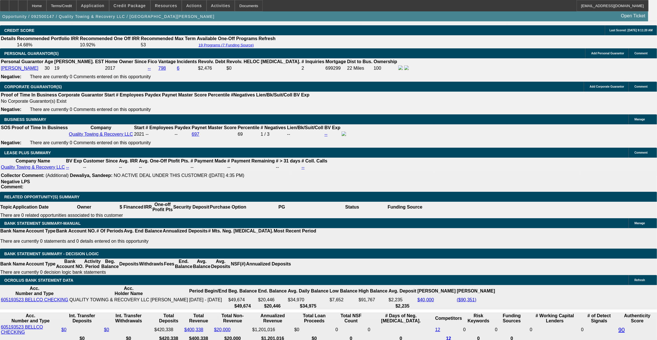
type input "36"
type input "$4,105.53"
type input "36"
type input "4"
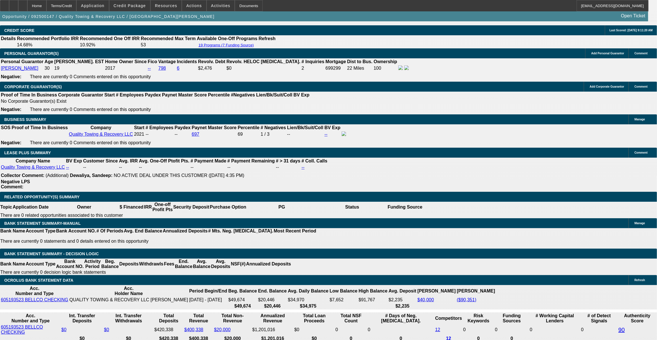
type input "$3,872.07"
type input "4.9"
type input "$3,924.80"
type input "4.9"
drag, startPoint x: 108, startPoint y: 184, endPoint x: 164, endPoint y: 183, distance: 56.1
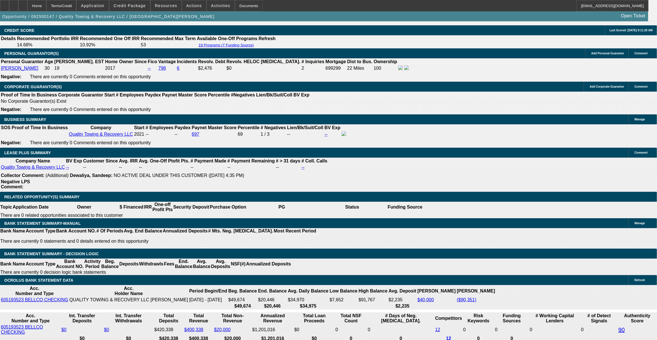
type input "$13,115.00"
drag, startPoint x: 139, startPoint y: 211, endPoint x: 140, endPoint y: 215, distance: 4.4
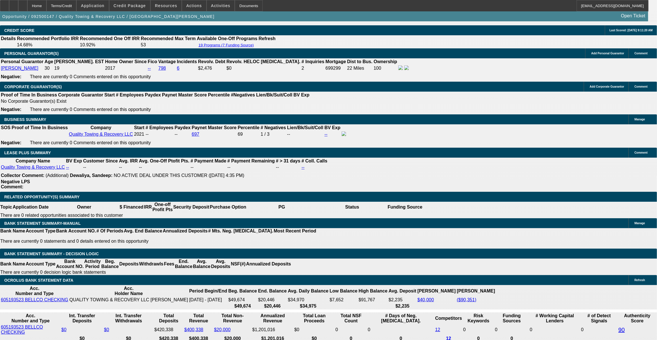
select select "2"
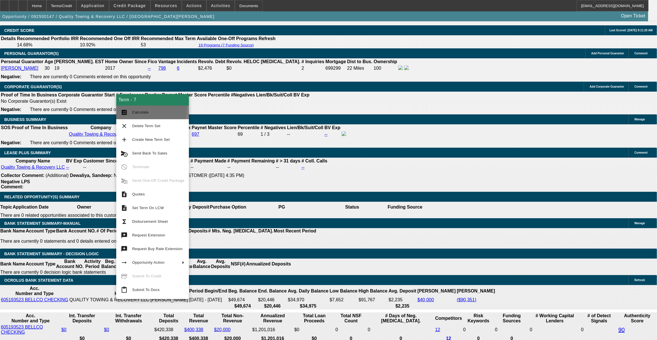
click at [134, 109] on button "calculate Calculate" at bounding box center [152, 113] width 73 height 14
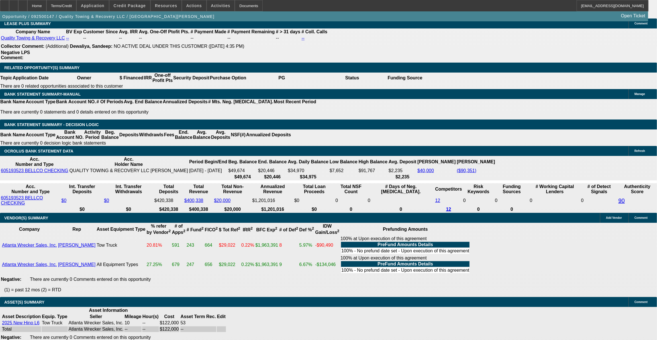
scroll to position [996, 0]
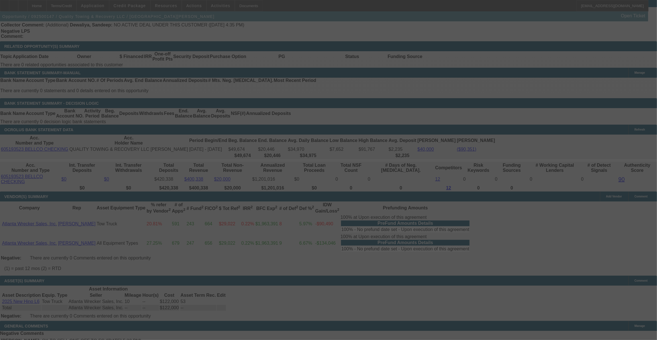
select select "0"
select select "2"
select select "0"
select select "6"
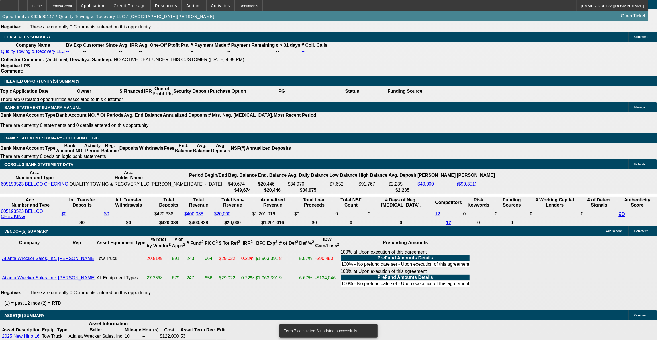
scroll to position [918, 0]
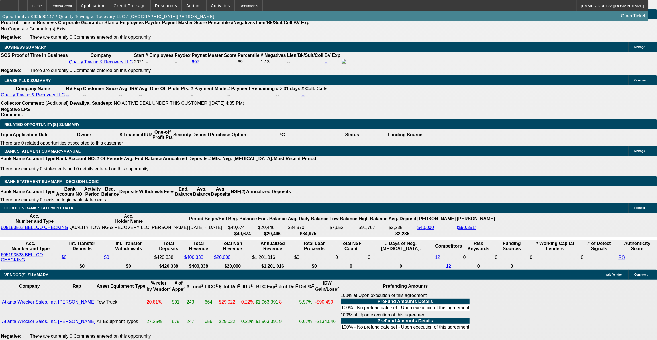
drag, startPoint x: 140, startPoint y: 105, endPoint x: 233, endPoint y: 99, distance: 92.8
type input "UNKNOWN"
type input "4."
type input "$3,872.07"
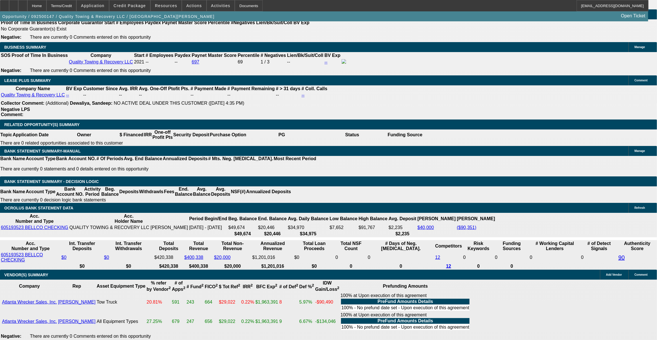
type input "4.999"
type input "$3,924.80"
type input "4.99999"
type input "$3,930.09"
type input "4.999999"
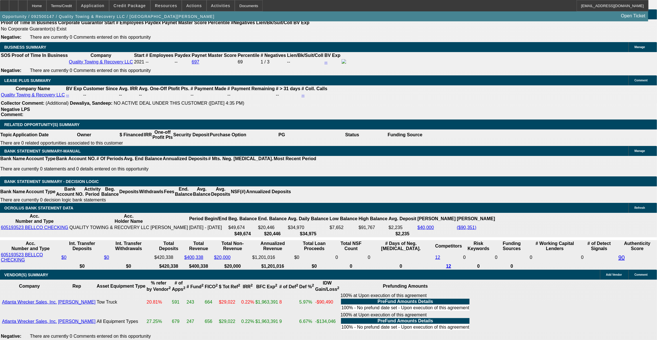
type input "$3,930.68"
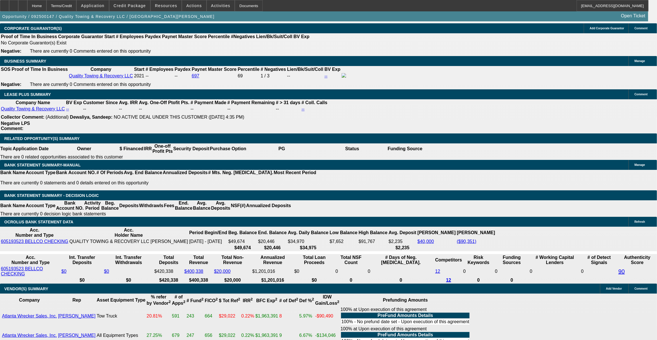
scroll to position [892, 0]
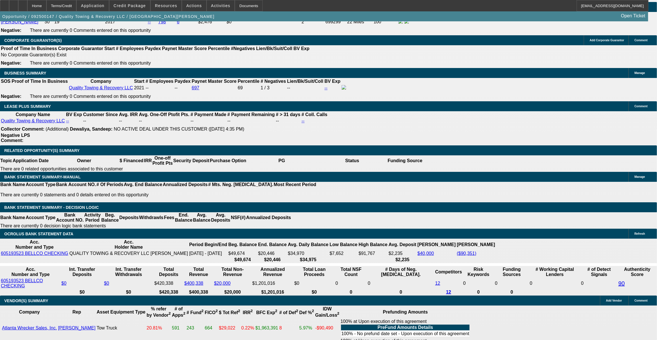
type input "4.9999999"
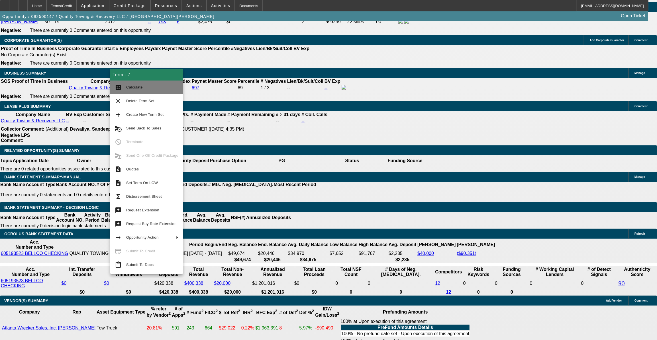
click at [131, 85] on span "Calculate" at bounding box center [134, 87] width 17 height 4
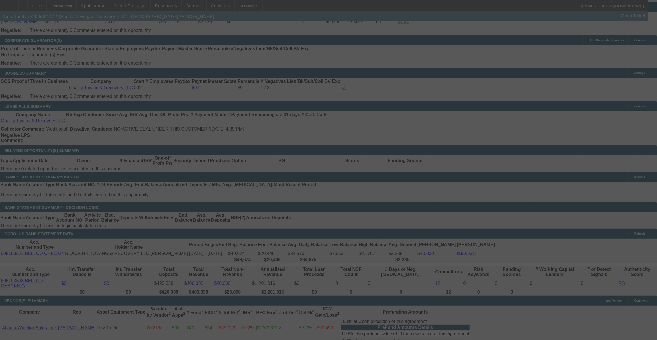
select select "0"
select select "2"
select select "0"
select select "6"
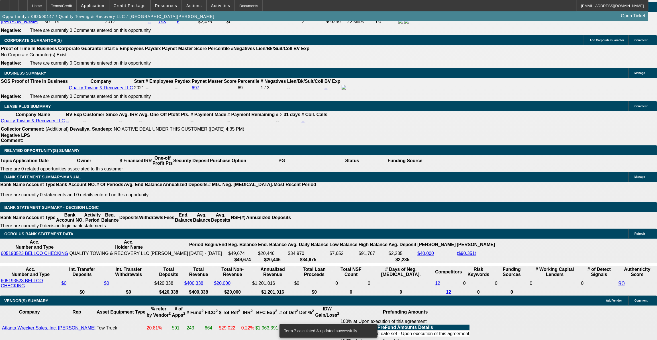
scroll to position [866, 0]
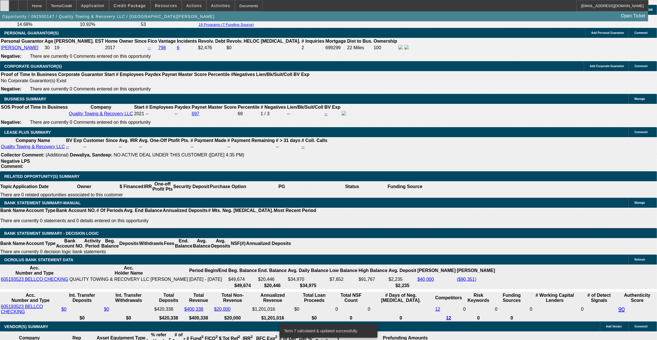
click at [9, 8] on div at bounding box center [4, 5] width 9 height 11
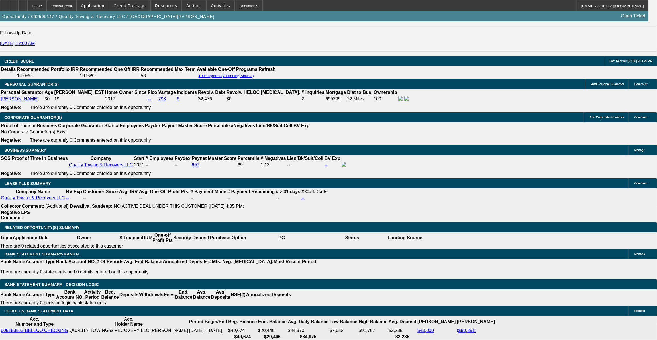
scroll to position [814, 0]
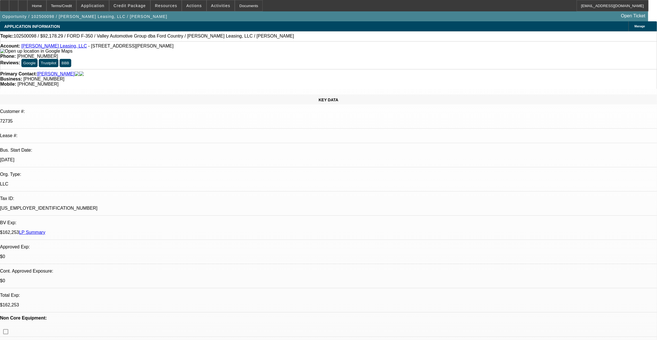
select select "0"
select select "2"
select select "0"
select select "6"
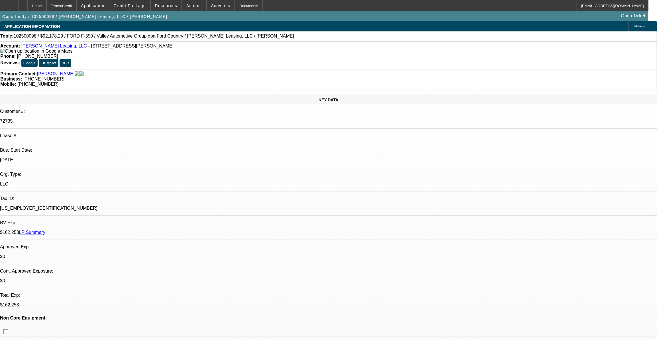
select select "0"
select select "2"
select select "0"
select select "6"
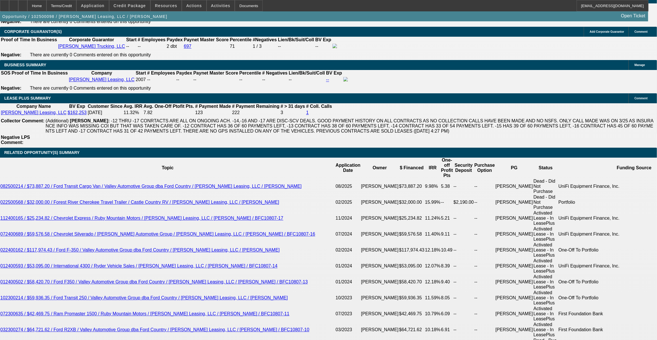
scroll to position [984, 0]
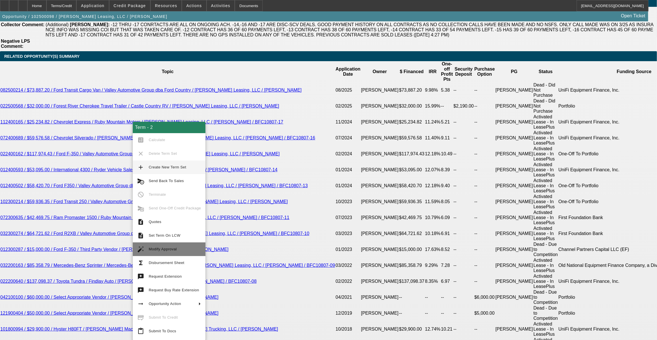
click at [167, 253] on button "auto_fix_high Modify Approval" at bounding box center [169, 250] width 73 height 14
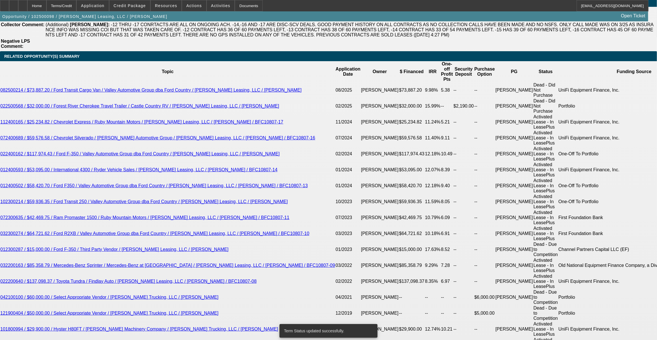
select select "0"
select select "2"
select select "0"
select select "6"
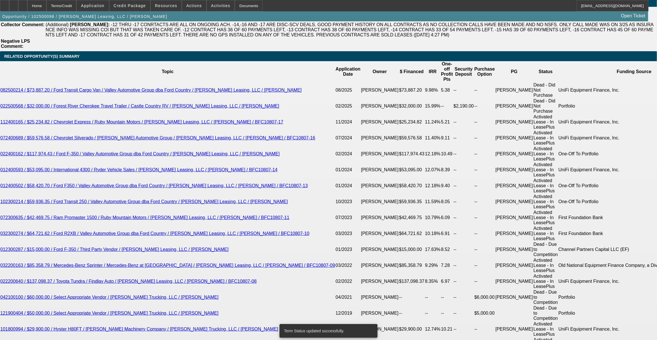
select select "0"
select select "2"
select select "0"
select select "6"
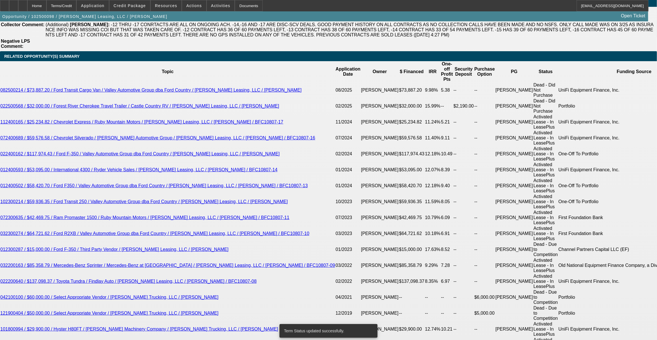
select select "0"
select select "2"
select select "0"
select select "6"
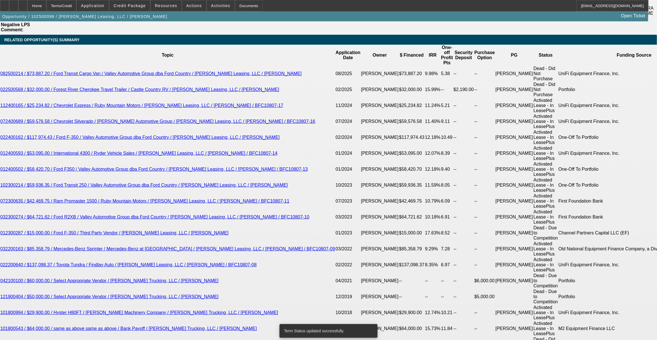
scroll to position [1036, 0]
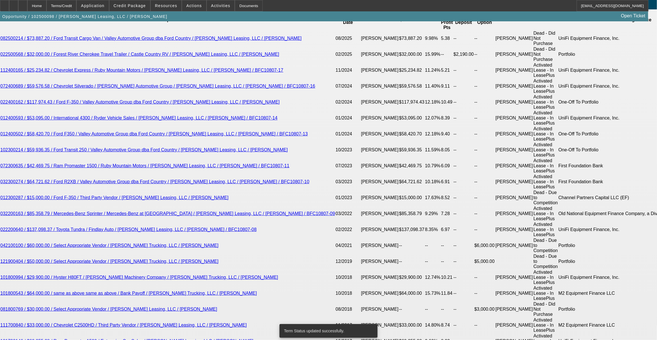
drag, startPoint x: 136, startPoint y: 165, endPoint x: 209, endPoint y: 172, distance: 72.7
type input "UNKNOWN"
type input "5."
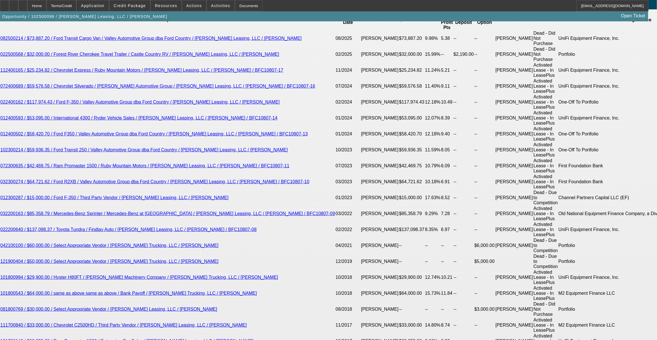
type input "$1,484.53"
type input "5.999"
type input "$1,527.62"
type input "5.9999"
type input "$1,527.23"
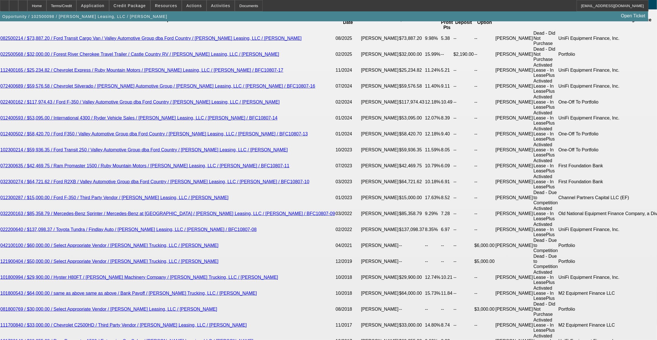
type input "5.99999"
type input "$1,527.66"
type input "5.99999999"
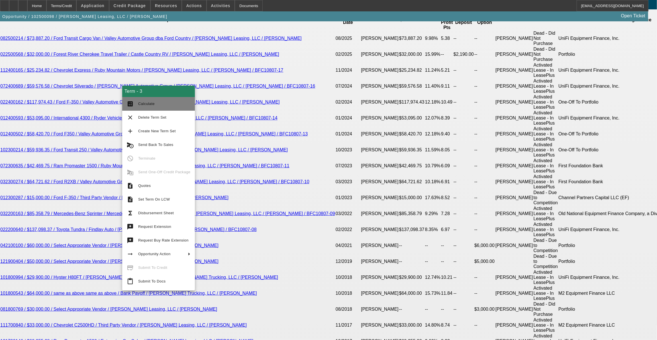
click at [140, 99] on button "calculate Calculate" at bounding box center [158, 104] width 73 height 14
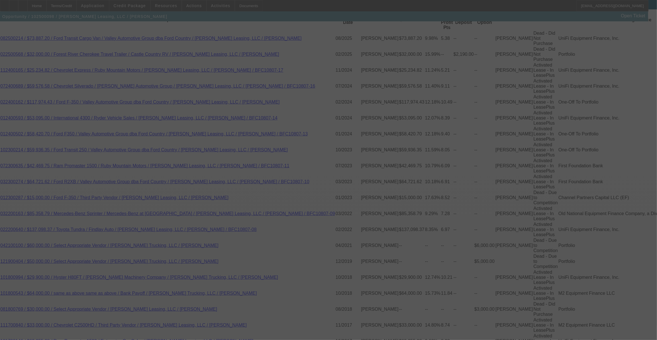
select select "0"
select select "2"
select select "0"
select select "6"
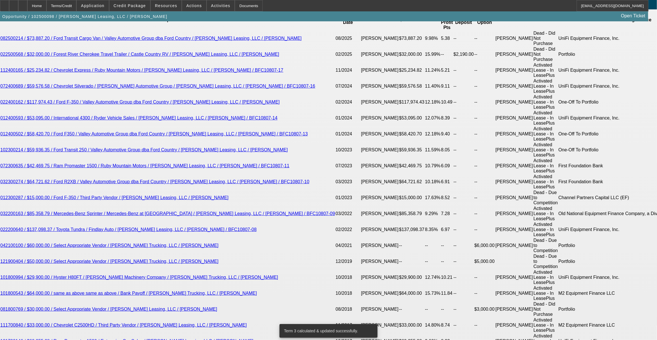
drag, startPoint x: 128, startPoint y: 166, endPoint x: 169, endPoint y: 167, distance: 41.3
type input "UNKNOWN"
type input "36"
type input "$2,804.24"
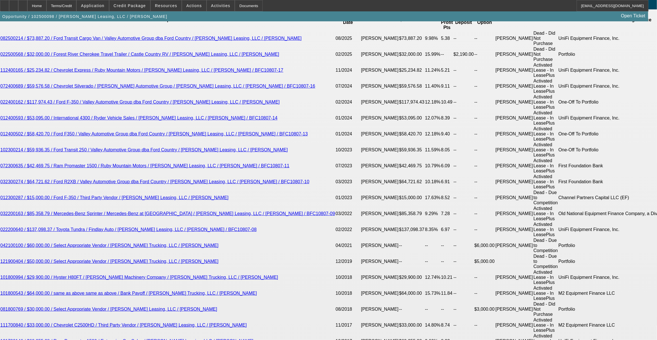
type input "36"
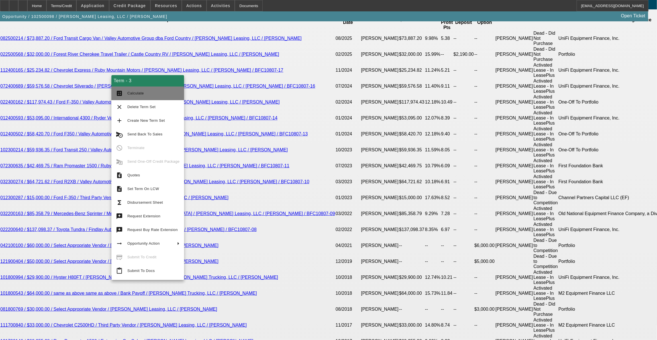
click at [133, 93] on span "Calculate" at bounding box center [135, 93] width 17 height 4
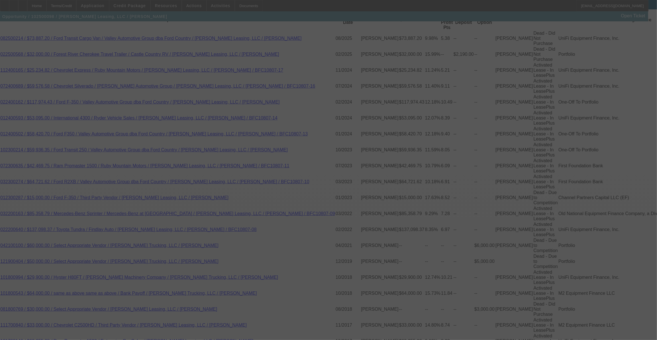
select select "0"
select select "2"
select select "0"
select select "6"
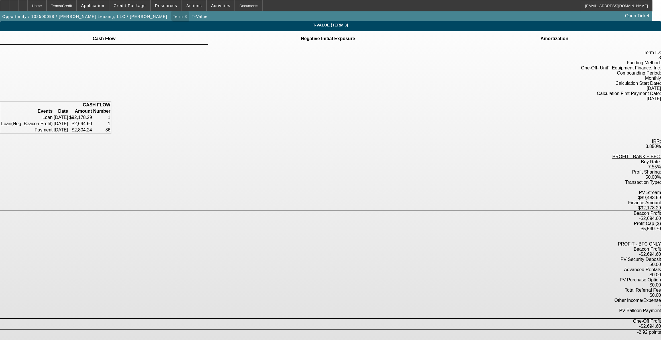
click at [173, 15] on span "Term 3" at bounding box center [180, 16] width 14 height 5
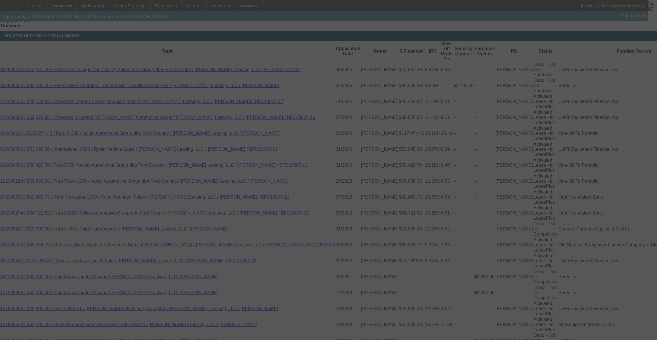
scroll to position [1002, 0]
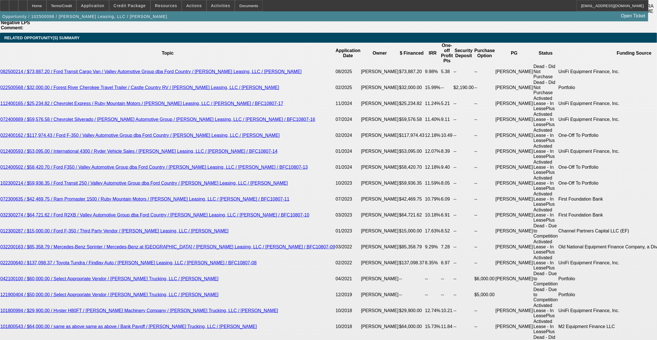
select select "0"
select select "2"
select select "0"
select select "6"
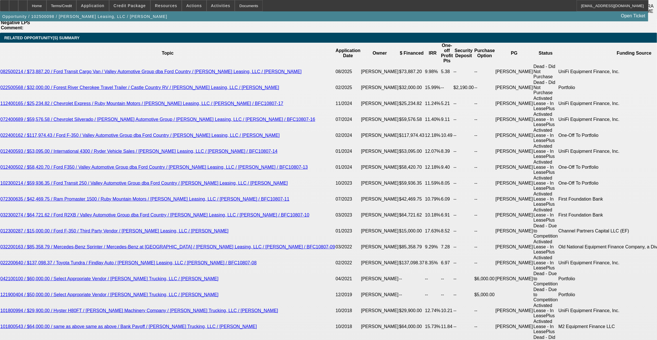
select select "0"
select select "2"
select select "0"
select select "6"
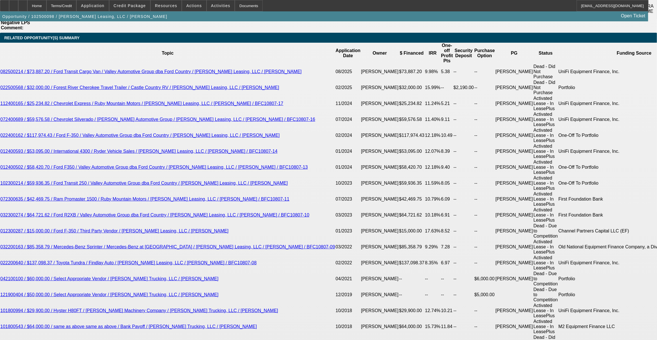
select select "0"
select select "2"
select select "0"
select select "6"
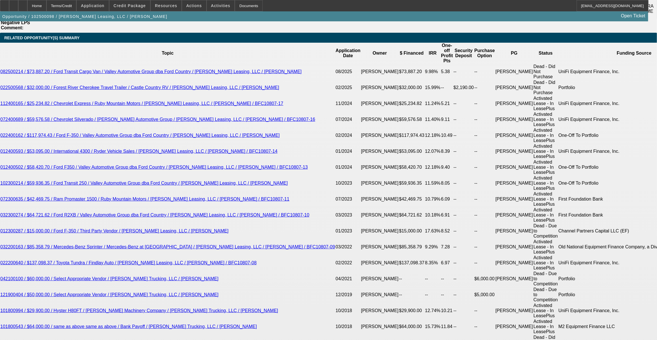
scroll to position [1019, 0]
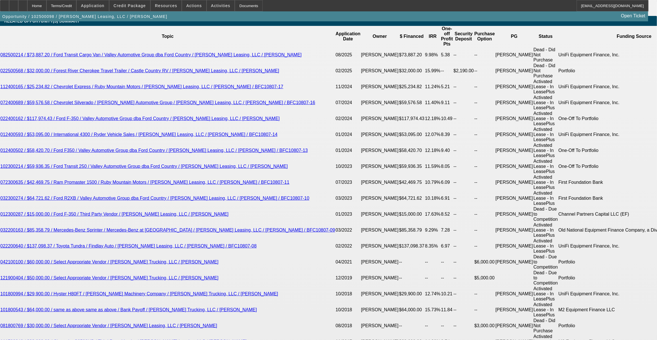
drag, startPoint x: 158, startPoint y: 181, endPoint x: 187, endPoint y: 177, distance: 29.4
type input "63."
type input "UNKNOWN"
type input "$5,750.81"
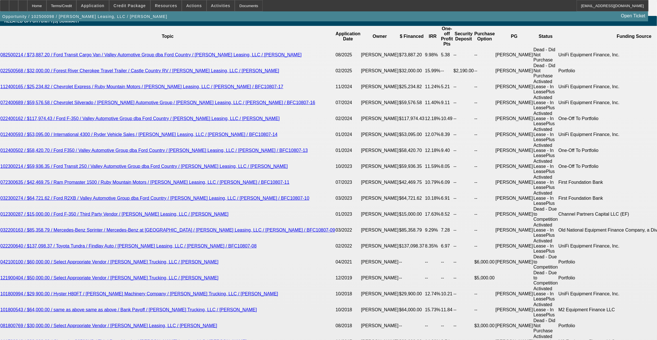
type input "6"
type input "$2,804.24"
type input "6.99"
type input "$2,845.78"
type input "6.99"
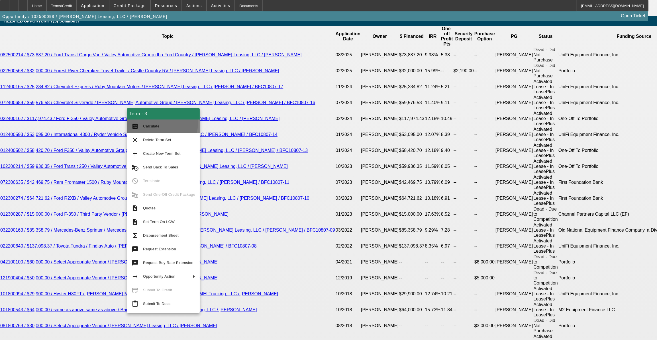
click at [145, 122] on button "calculate Calculate" at bounding box center [163, 127] width 73 height 14
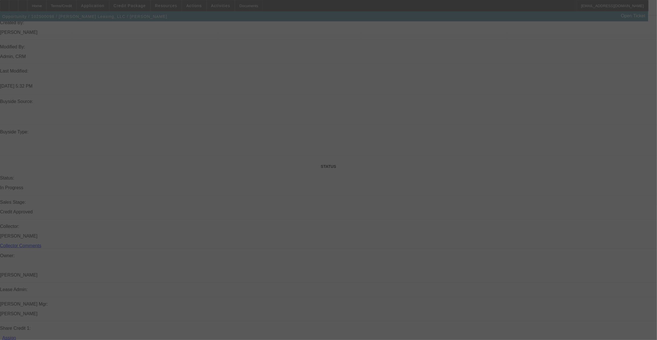
scroll to position [398, 0]
select select "0"
select select "2"
select select "0"
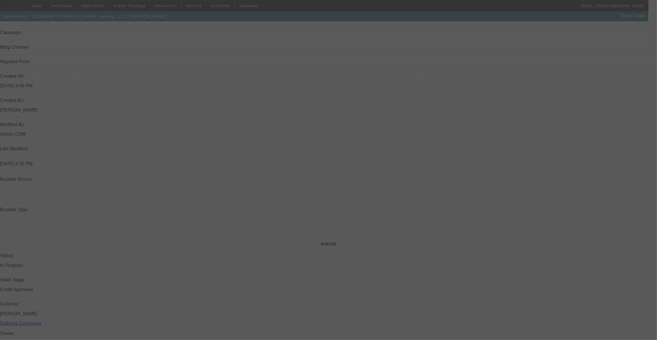
select select "6"
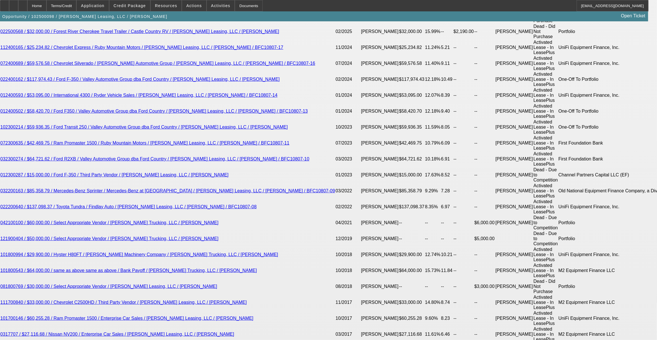
scroll to position [1087, 0]
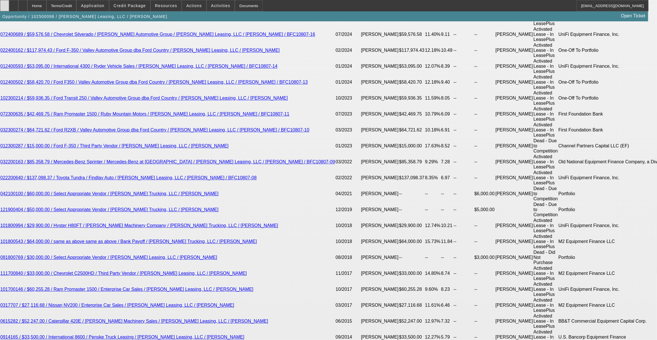
click at [9, 9] on div at bounding box center [4, 5] width 9 height 11
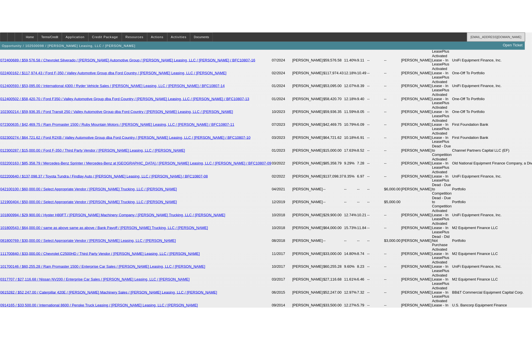
scroll to position [1114, 0]
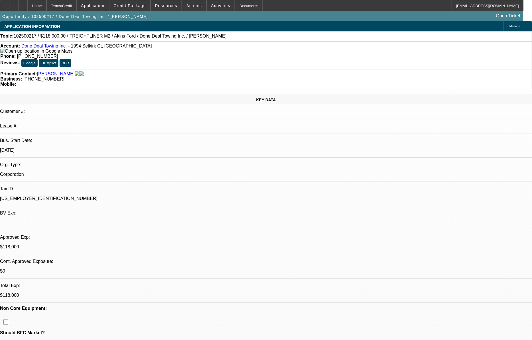
select select "0"
select select "2"
select select "0"
select select "2"
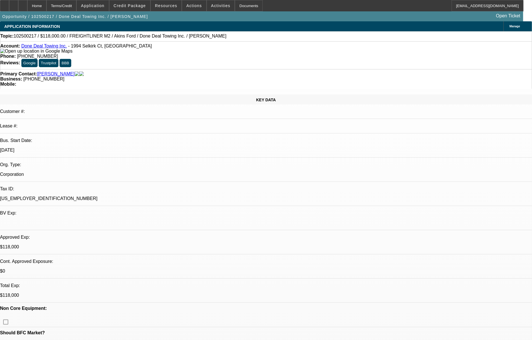
select select "0"
select select "1"
select select "2"
select select "6"
select select "1"
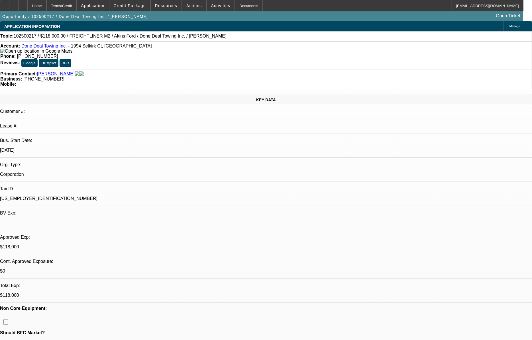
select select "2"
select select "6"
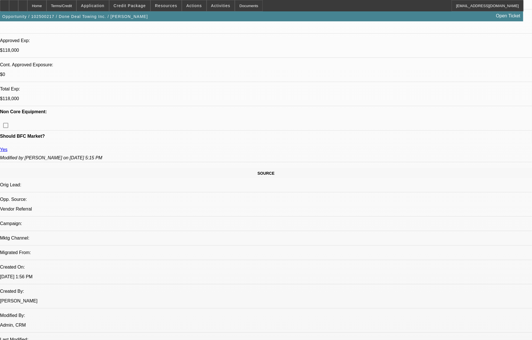
scroll to position [188, 0]
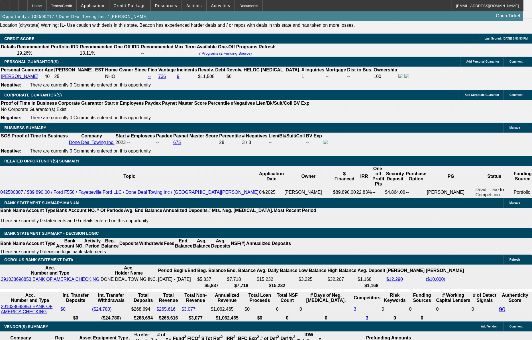
scroll to position [809, 0]
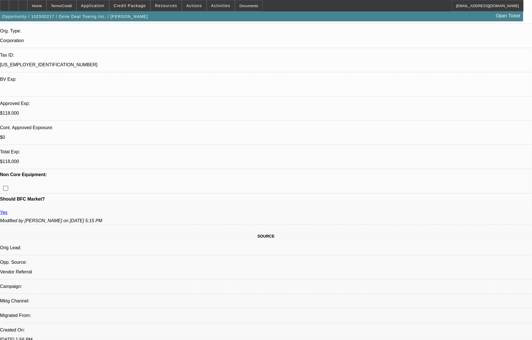
scroll to position [58, 0]
